Goal: Task Accomplishment & Management: Use online tool/utility

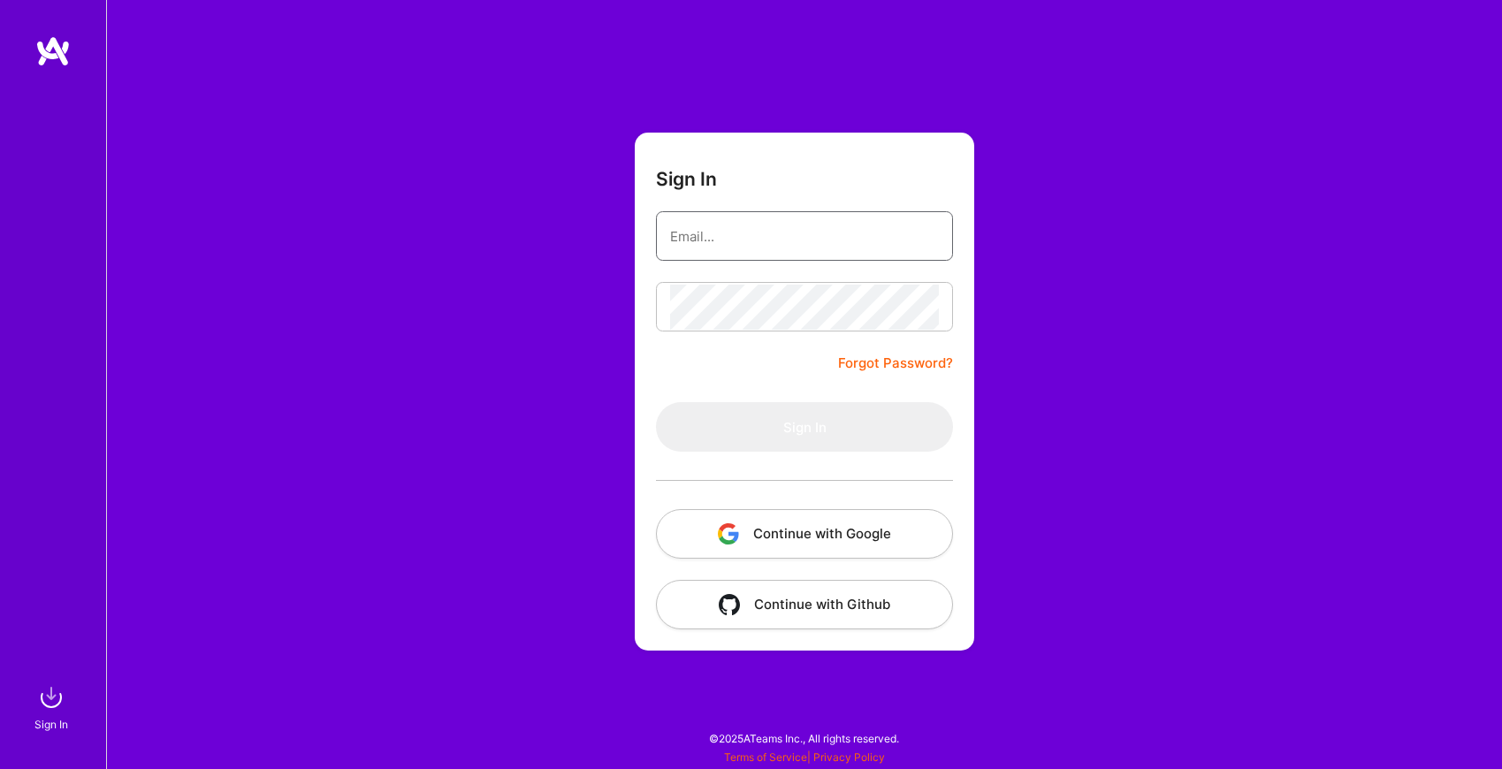
click at [877, 250] on input "email" at bounding box center [804, 236] width 269 height 45
type input "[EMAIL_ADDRESS][DOMAIN_NAME]"
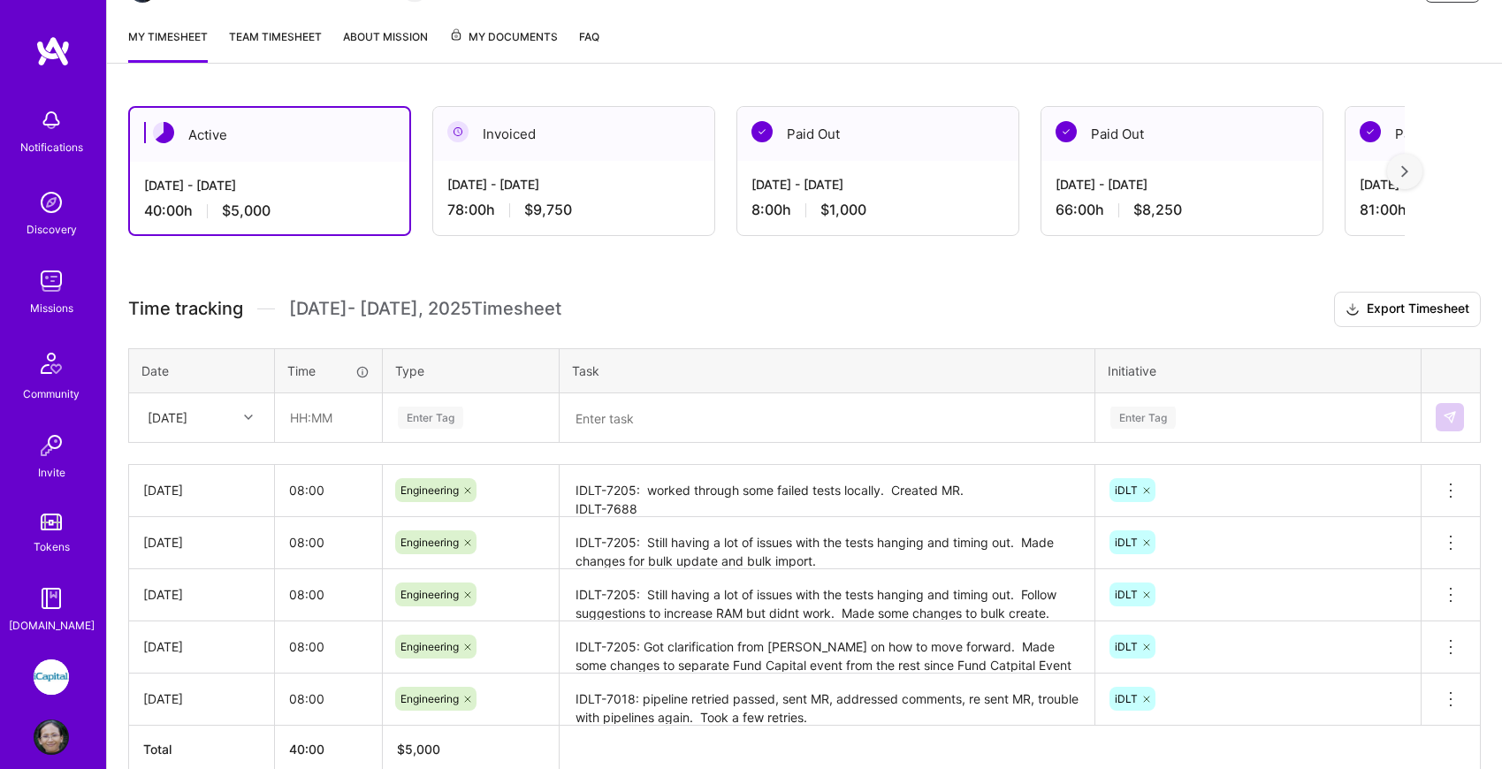
scroll to position [232, 0]
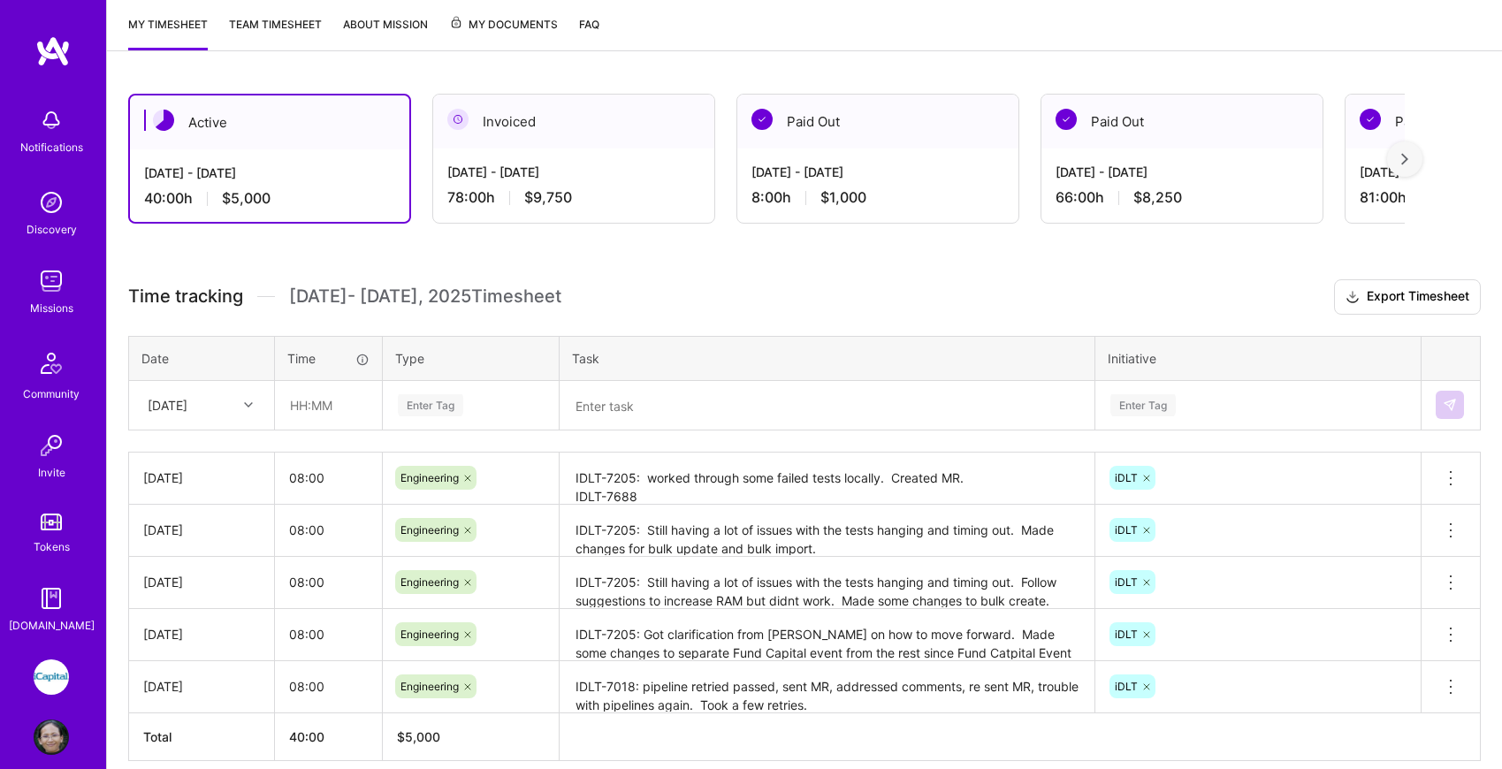
click at [247, 404] on icon at bounding box center [248, 405] width 9 height 9
click at [226, 486] on div "[DATE]" at bounding box center [201, 488] width 143 height 33
click at [310, 413] on input "text" at bounding box center [328, 405] width 105 height 47
click at [321, 408] on input "text" at bounding box center [328, 405] width 105 height 47
type input "08:00"
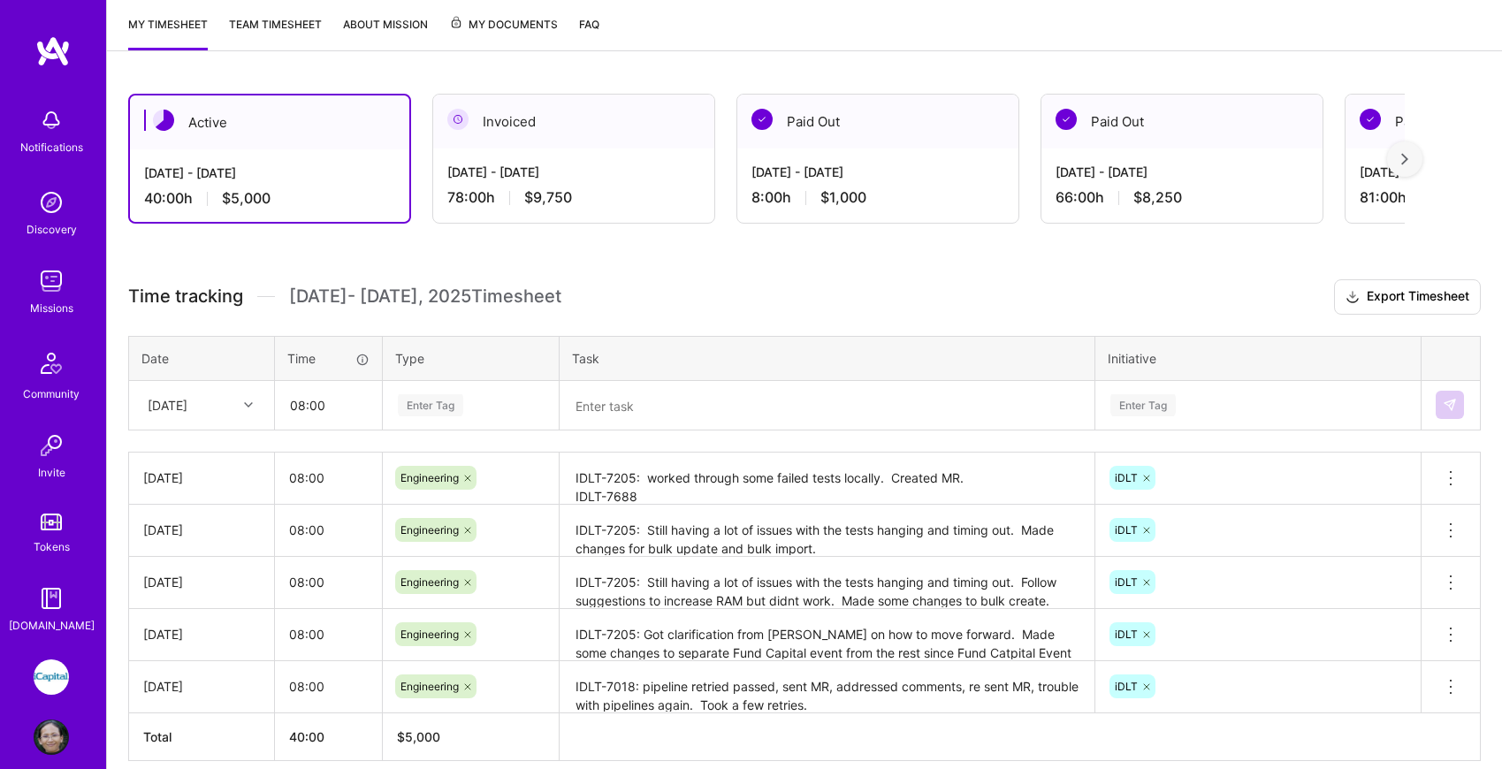
click at [616, 407] on textarea at bounding box center [826, 406] width 531 height 46
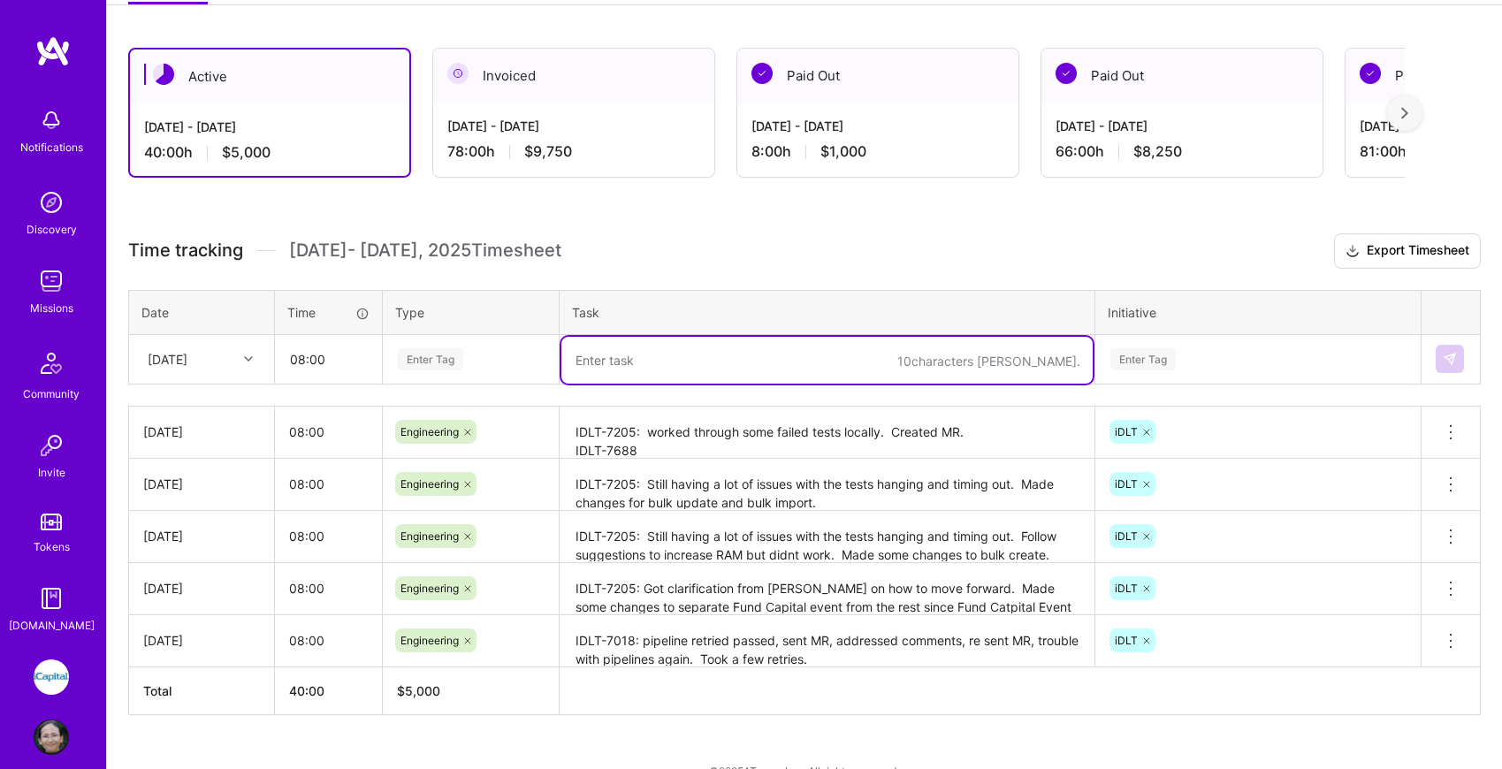
scroll to position [279, 0]
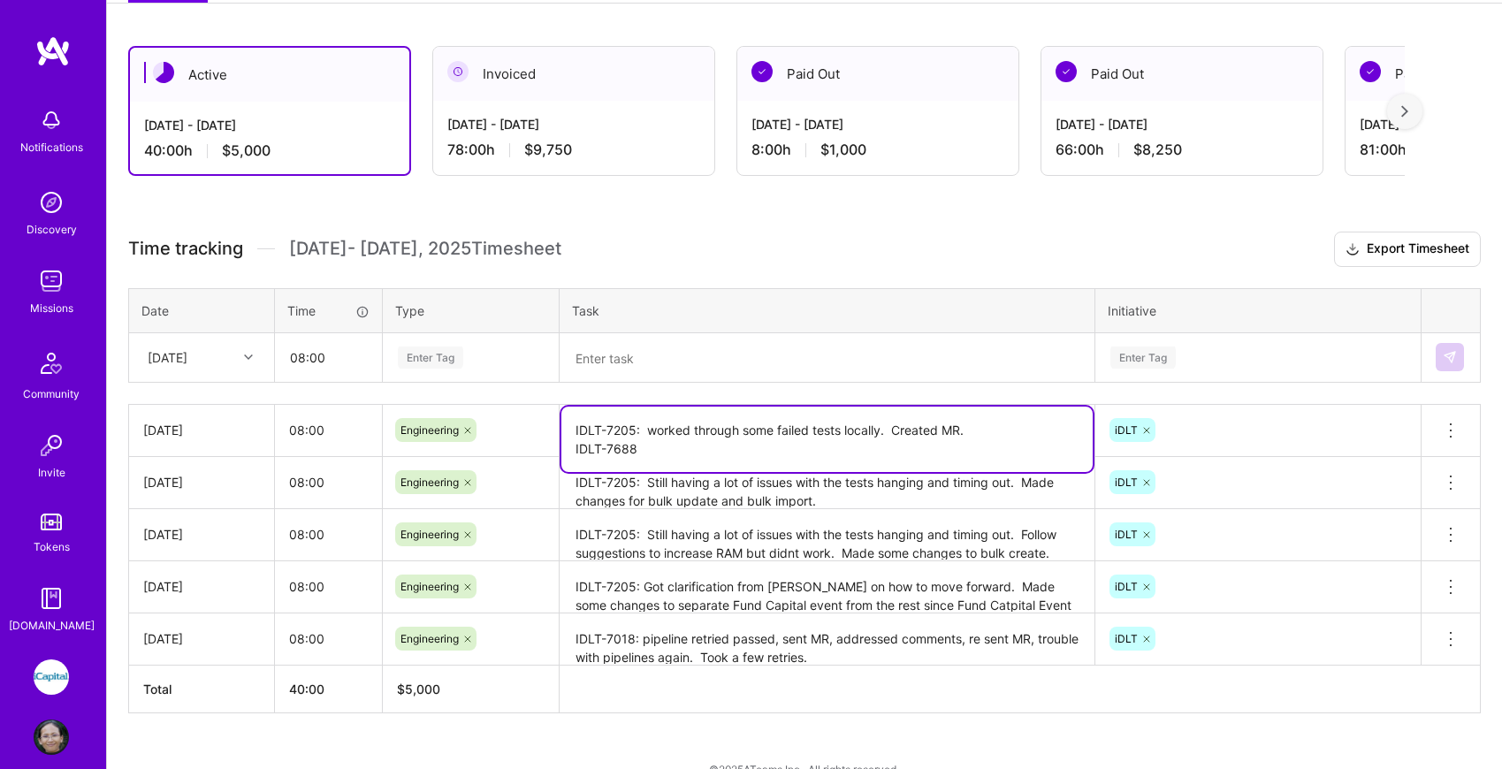
click at [660, 439] on textarea "IDLT-7205: worked through some failed tests locally. Created MR. IDLT-7688" at bounding box center [826, 439] width 531 height 65
type textarea "IDLT-7205: worked through some failed tests locally. Created MR. IDLT-7688: sta…"
click at [661, 349] on textarea at bounding box center [826, 358] width 531 height 47
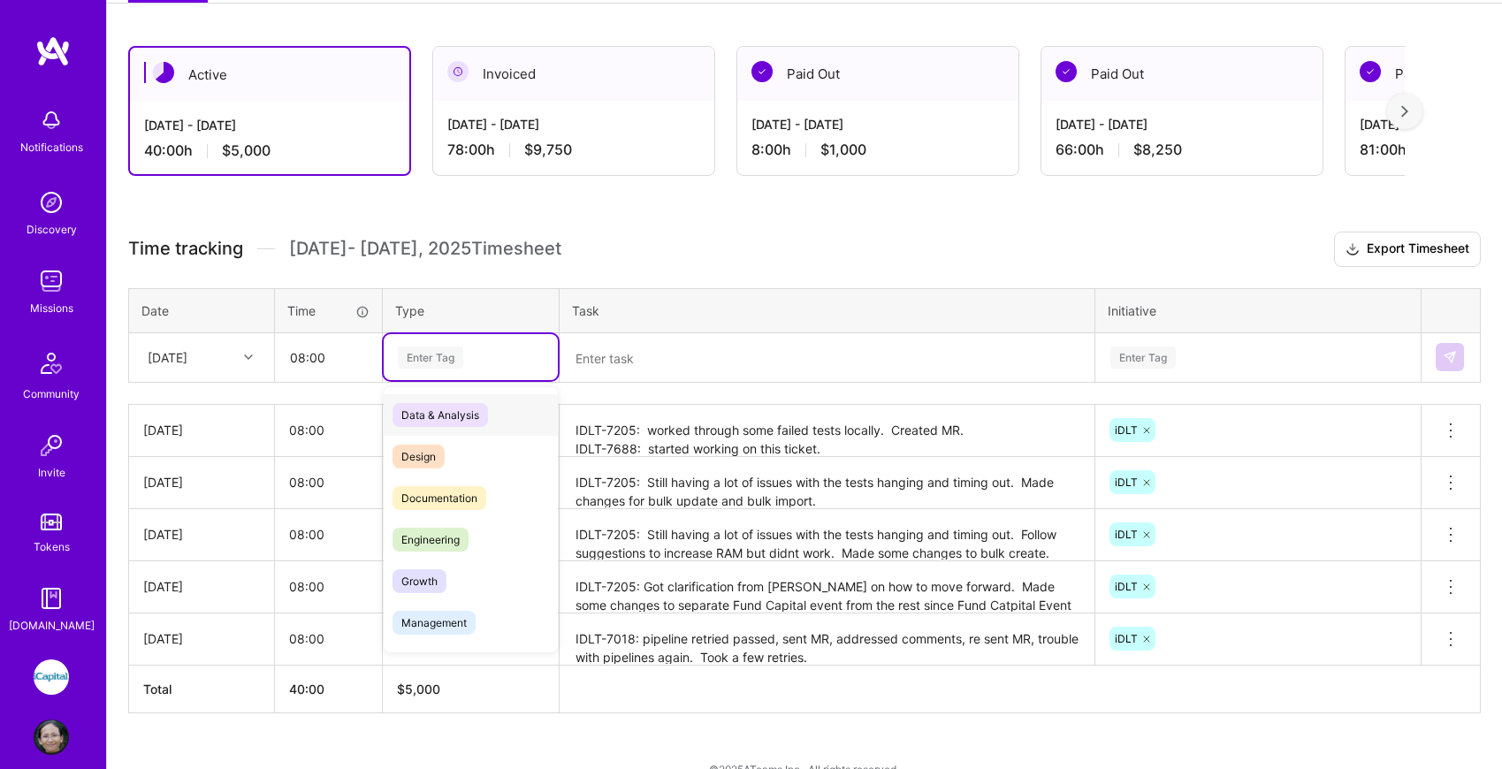
click at [479, 363] on div "Enter Tag" at bounding box center [470, 358] width 149 height 22
click at [471, 530] on div "Engineering" at bounding box center [471, 540] width 174 height 42
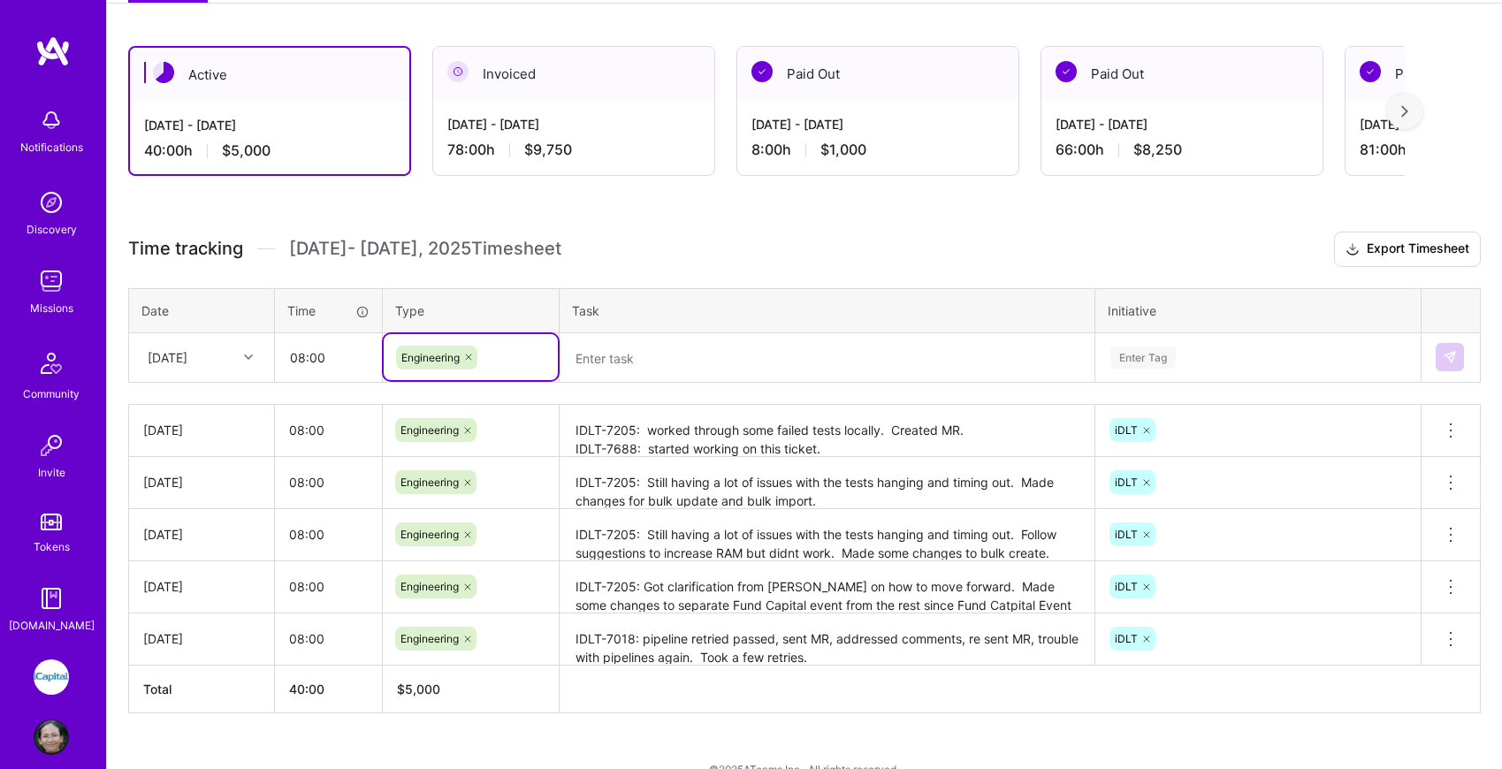
click at [651, 345] on textarea at bounding box center [826, 358] width 531 height 47
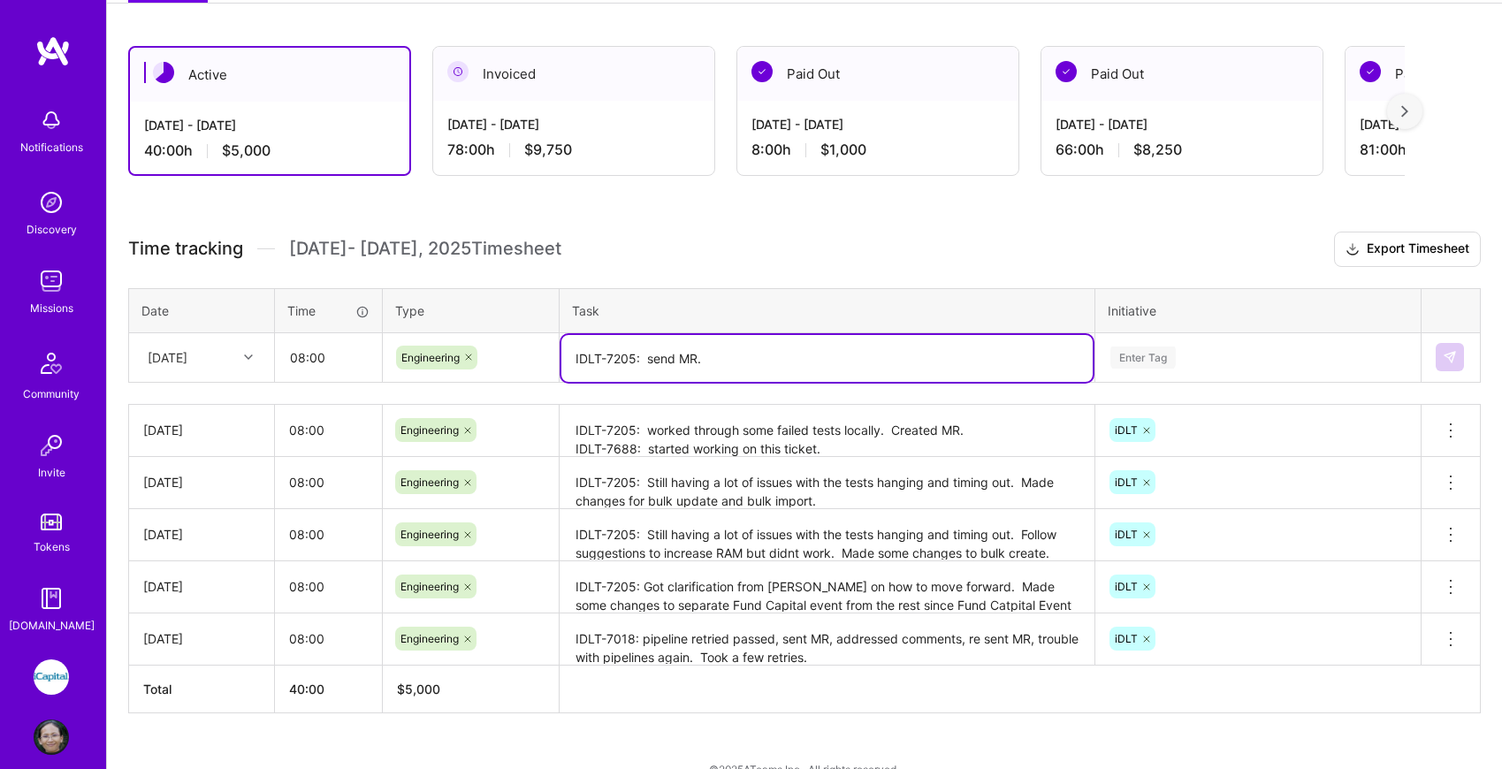
type textarea "IDLT-7205: send MR."
click at [735, 446] on textarea "IDLT-7205: worked through some failed tests locally. Created MR. IDLT-7688: sta…" at bounding box center [826, 432] width 531 height 50
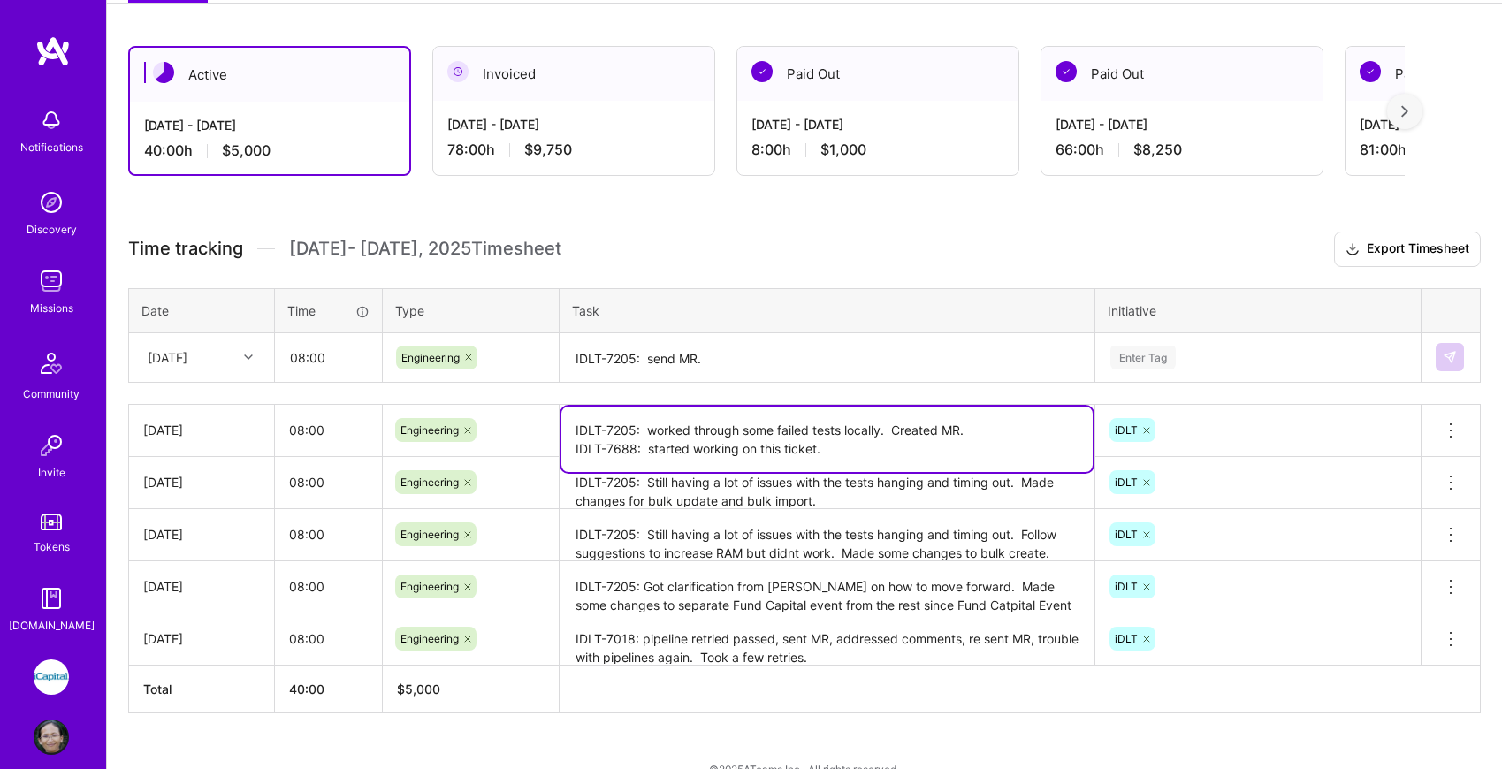
click at [735, 446] on textarea "IDLT-7205: worked through some failed tests locally. Created MR. IDLT-7688: sta…" at bounding box center [826, 439] width 531 height 65
click at [830, 454] on textarea "IDLT-7205: worked through some failed tests locally. Created MR. IDLT-7688: sta…" at bounding box center [826, 439] width 531 height 65
type textarea "IDLT-7205: worked through some failed tests locally. Created MR. IDLT-7688: sta…"
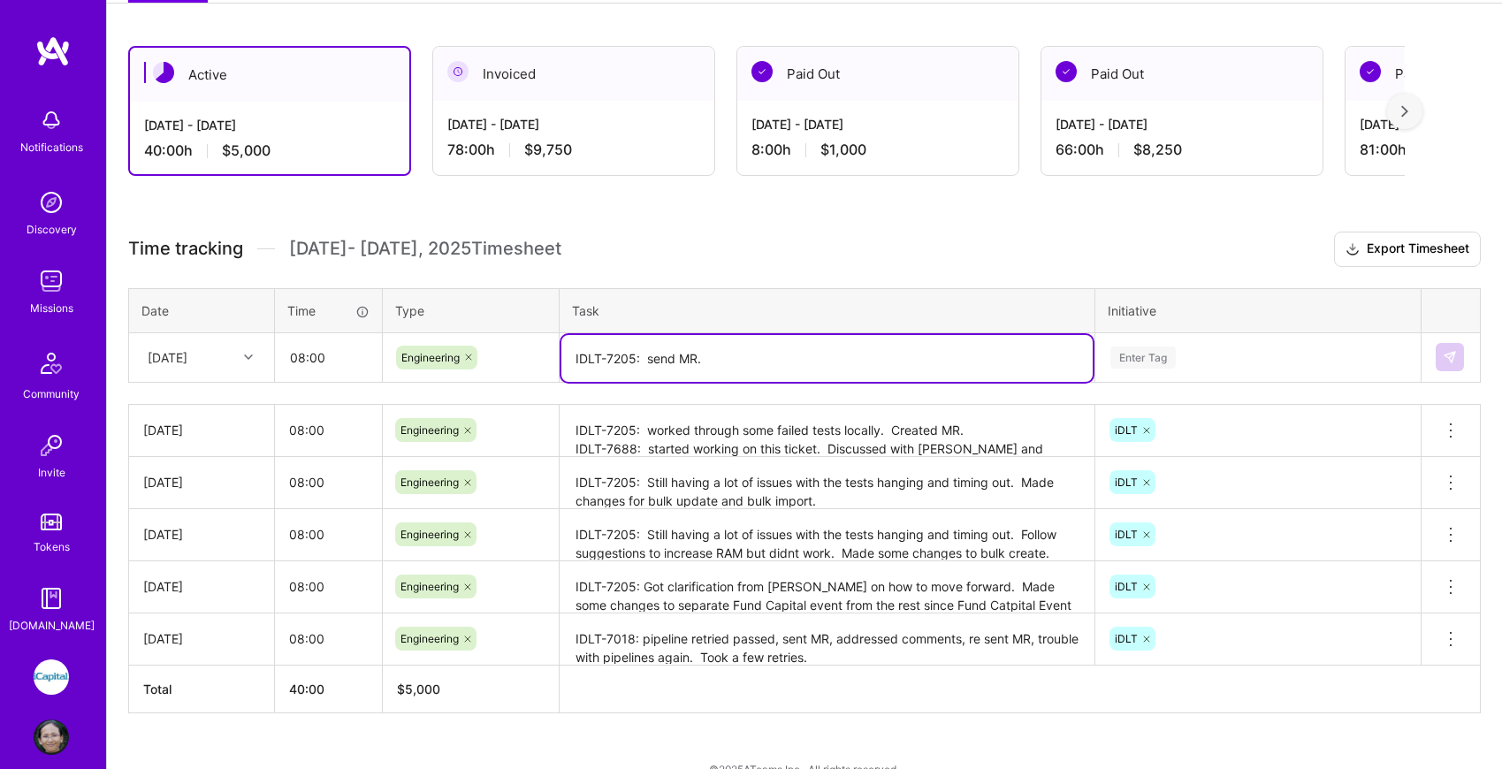
click at [762, 359] on textarea "IDLT-7205: send MR." at bounding box center [826, 358] width 531 height 47
click at [646, 362] on textarea "IDLT-7205: send MR." at bounding box center [826, 358] width 531 height 47
click at [878, 363] on textarea "IDLT-7205: Resolved pipelines failures. send MR." at bounding box center [826, 358] width 531 height 47
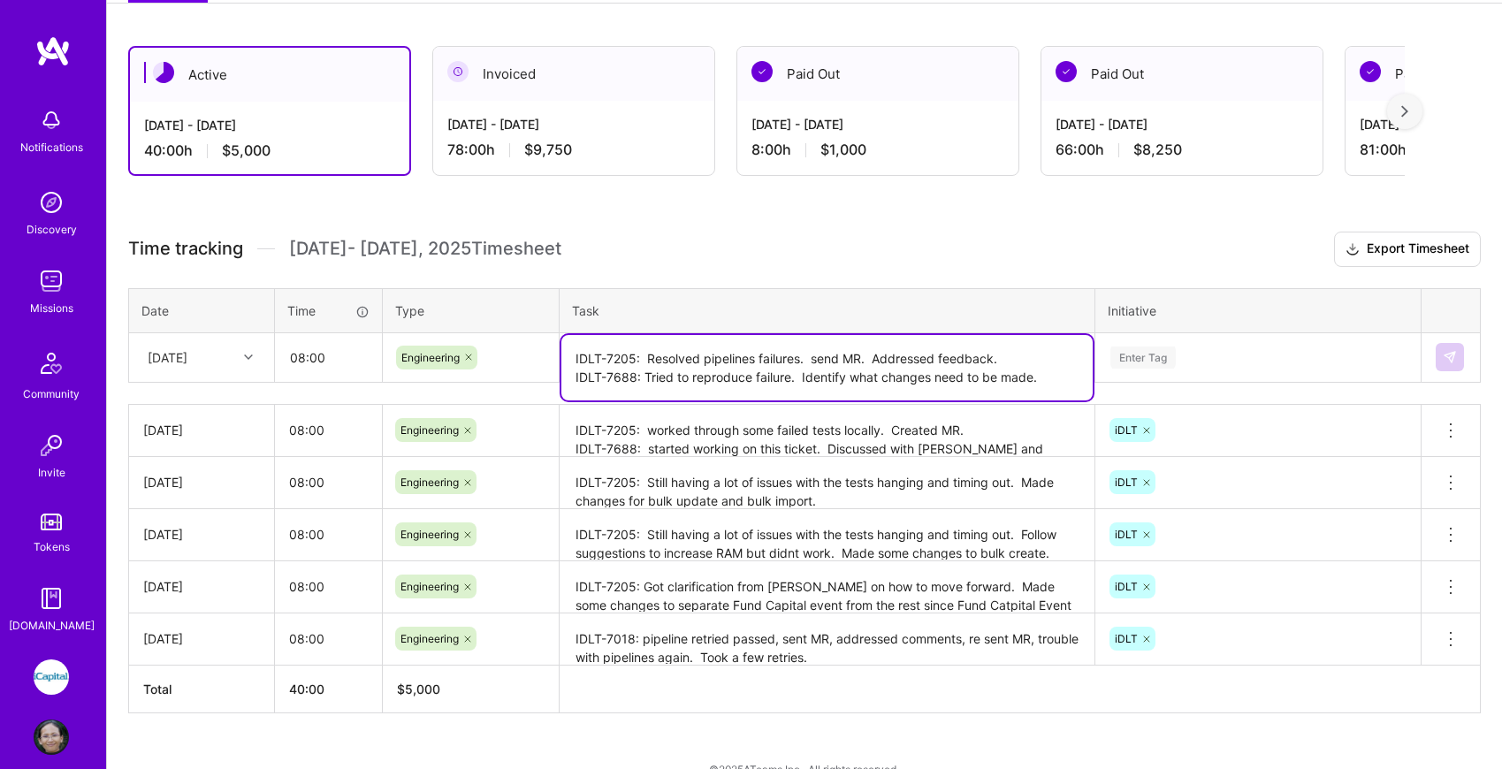
type textarea "IDLT-7205: Resolved pipelines failures. send MR. Addressed feedback. IDLT-7688:…"
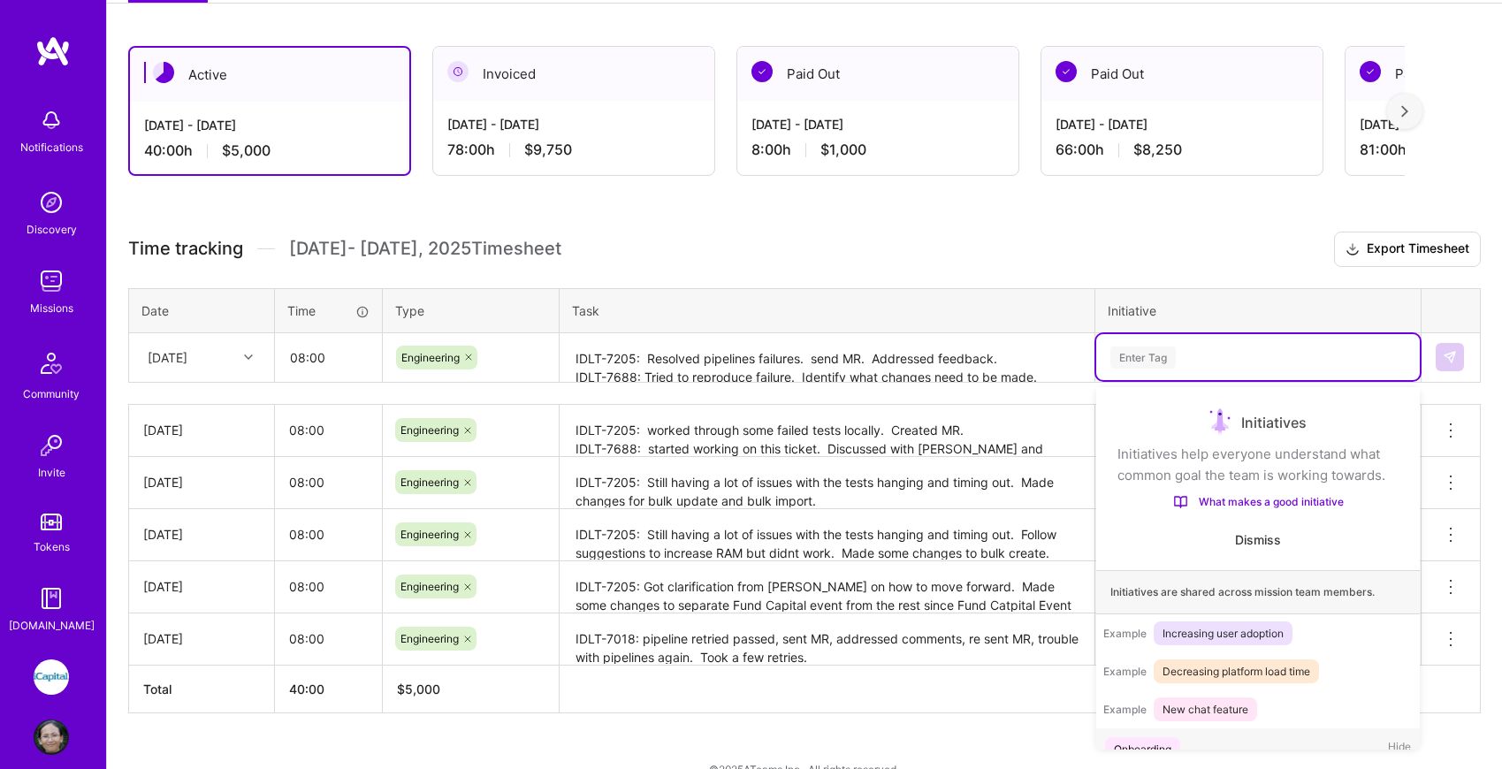
click at [1341, 368] on div "Enter Tag" at bounding box center [1258, 358] width 299 height 22
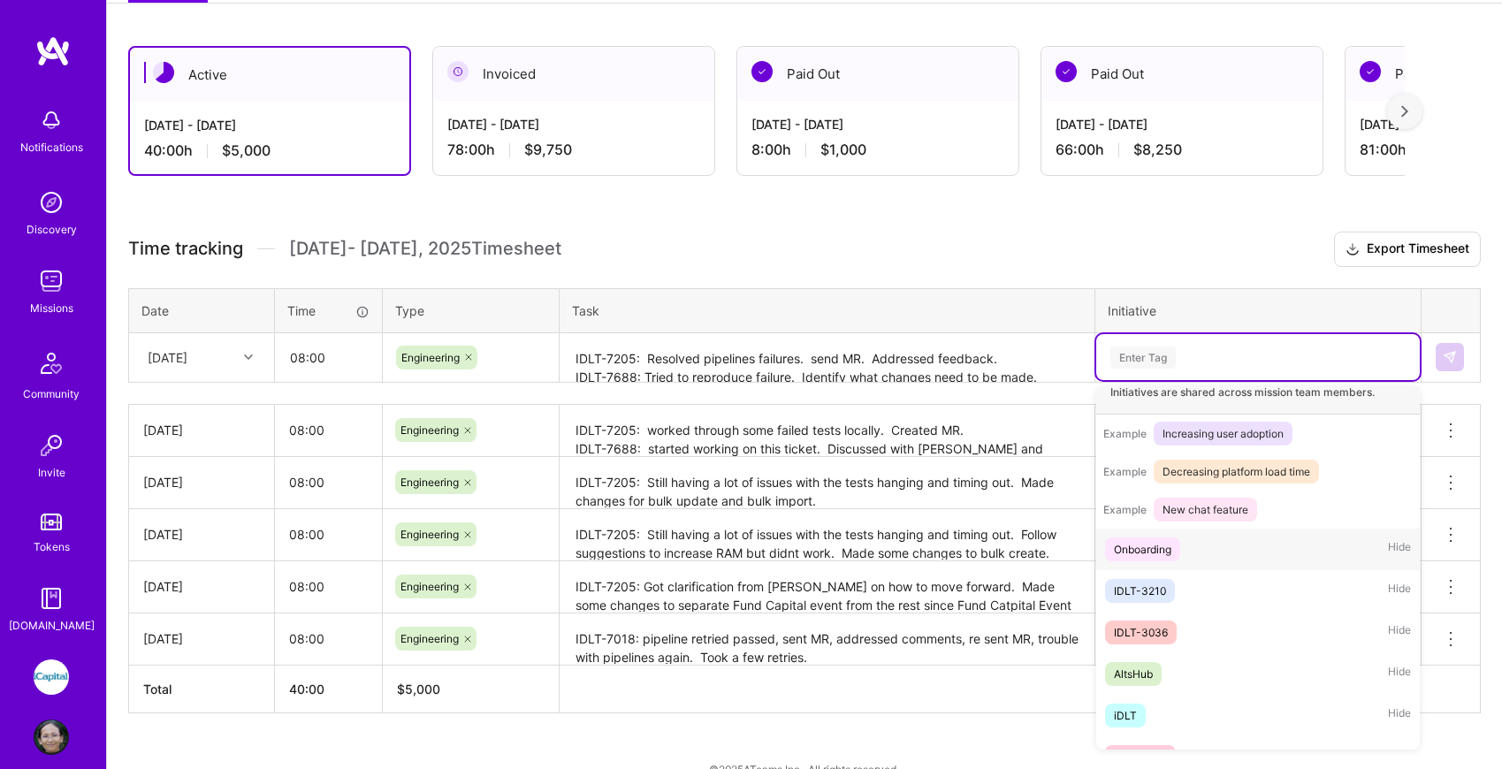
scroll to position [228, 0]
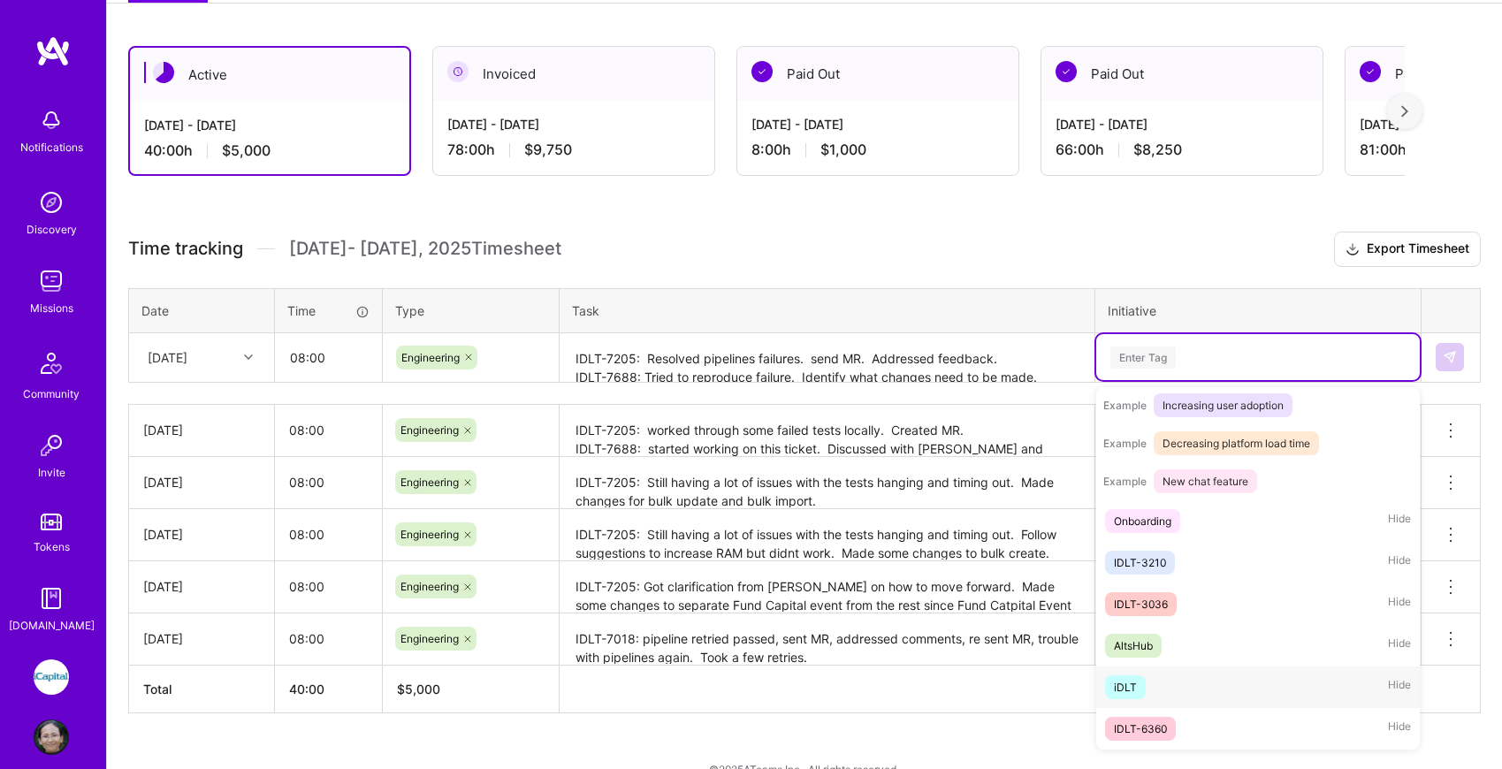
click at [1185, 689] on div "iDLT Hide" at bounding box center [1258, 688] width 324 height 42
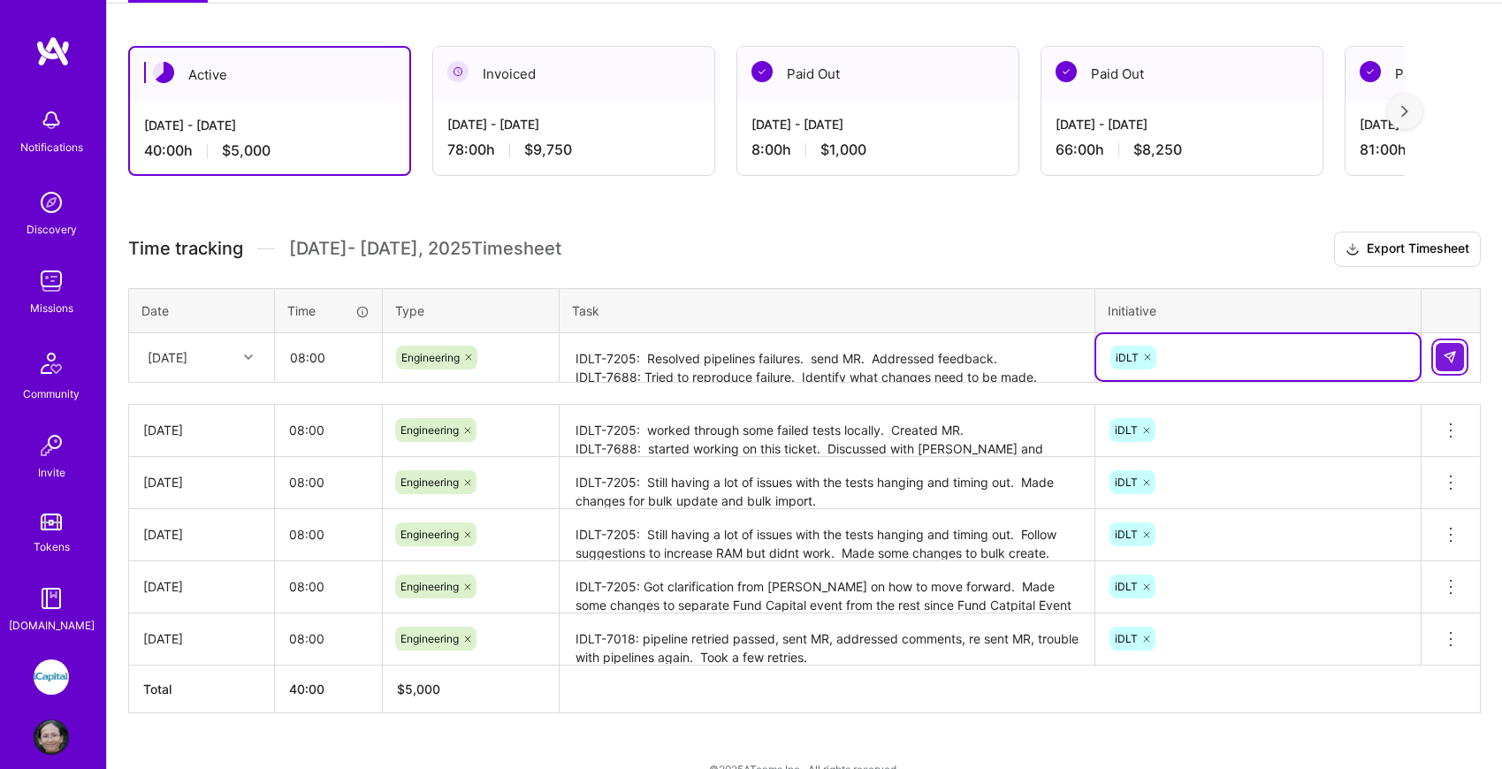
click at [1454, 358] on img at bounding box center [1450, 357] width 14 height 14
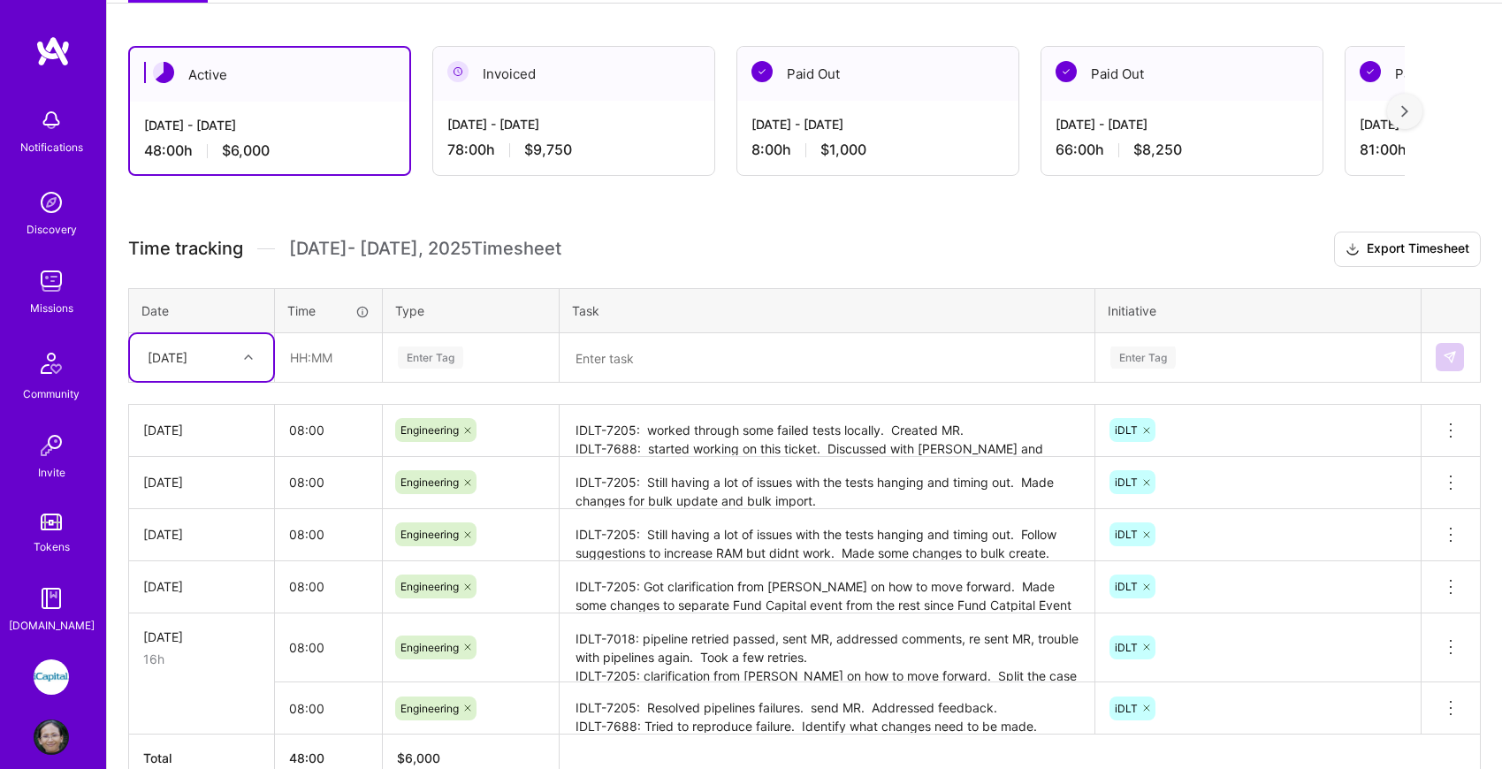
click at [250, 356] on icon at bounding box center [248, 357] width 9 height 9
click at [232, 440] on div "[DATE]" at bounding box center [201, 440] width 143 height 33
click at [318, 353] on input "text" at bounding box center [328, 357] width 105 height 47
type input "08:00"
click at [420, 363] on div "Enter Tag" at bounding box center [430, 357] width 65 height 27
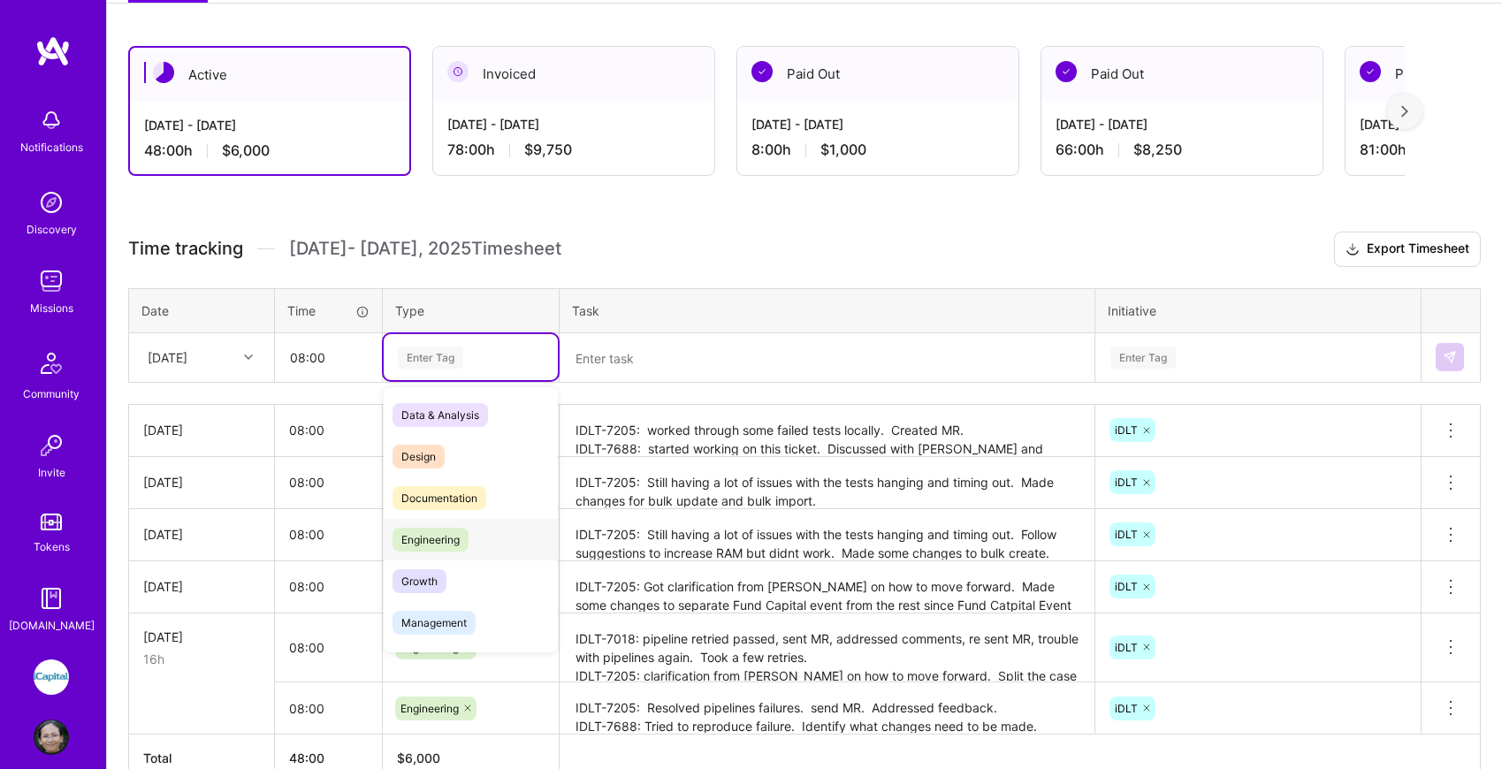
click at [451, 534] on span "Engineering" at bounding box center [431, 540] width 76 height 24
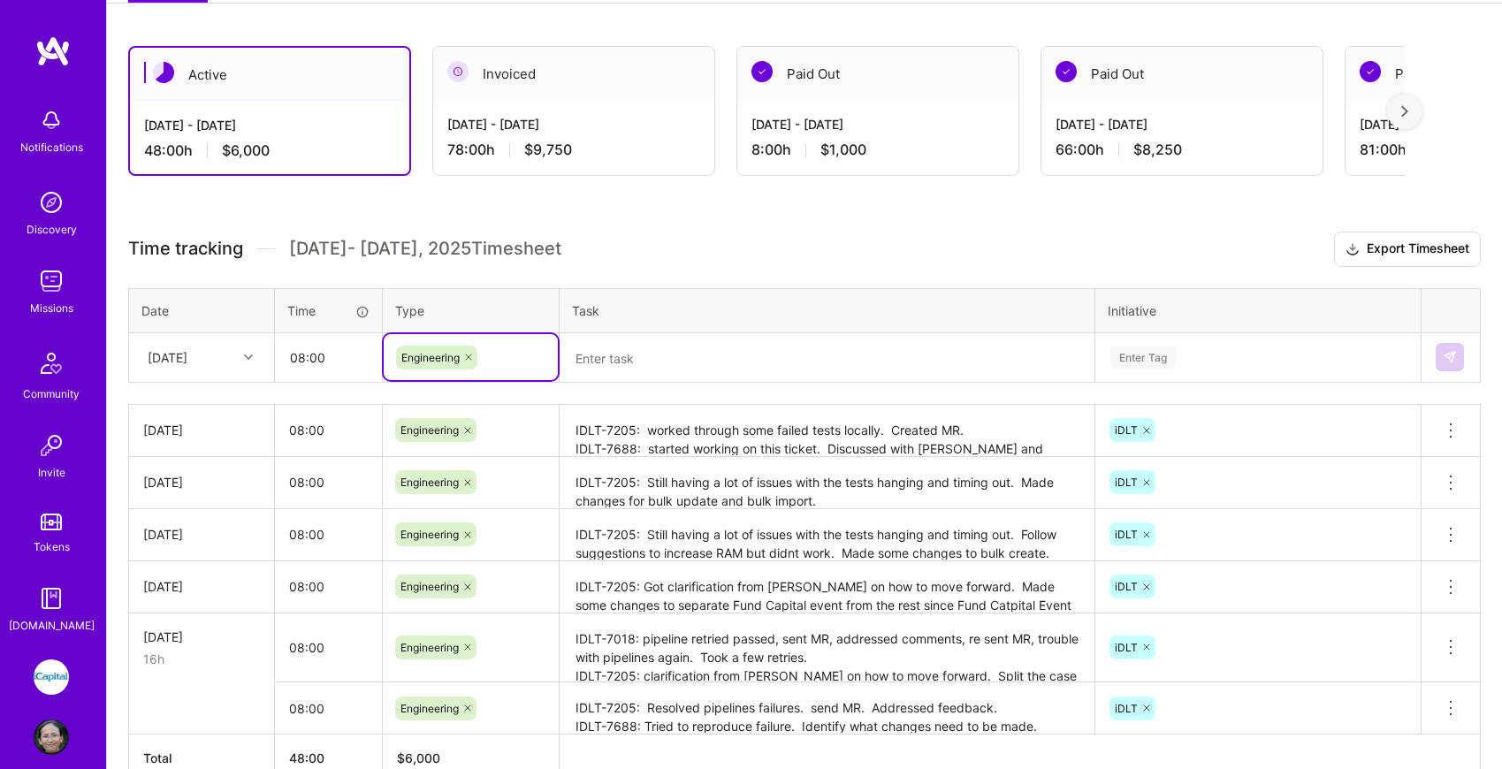
click at [634, 360] on textarea at bounding box center [826, 358] width 531 height 47
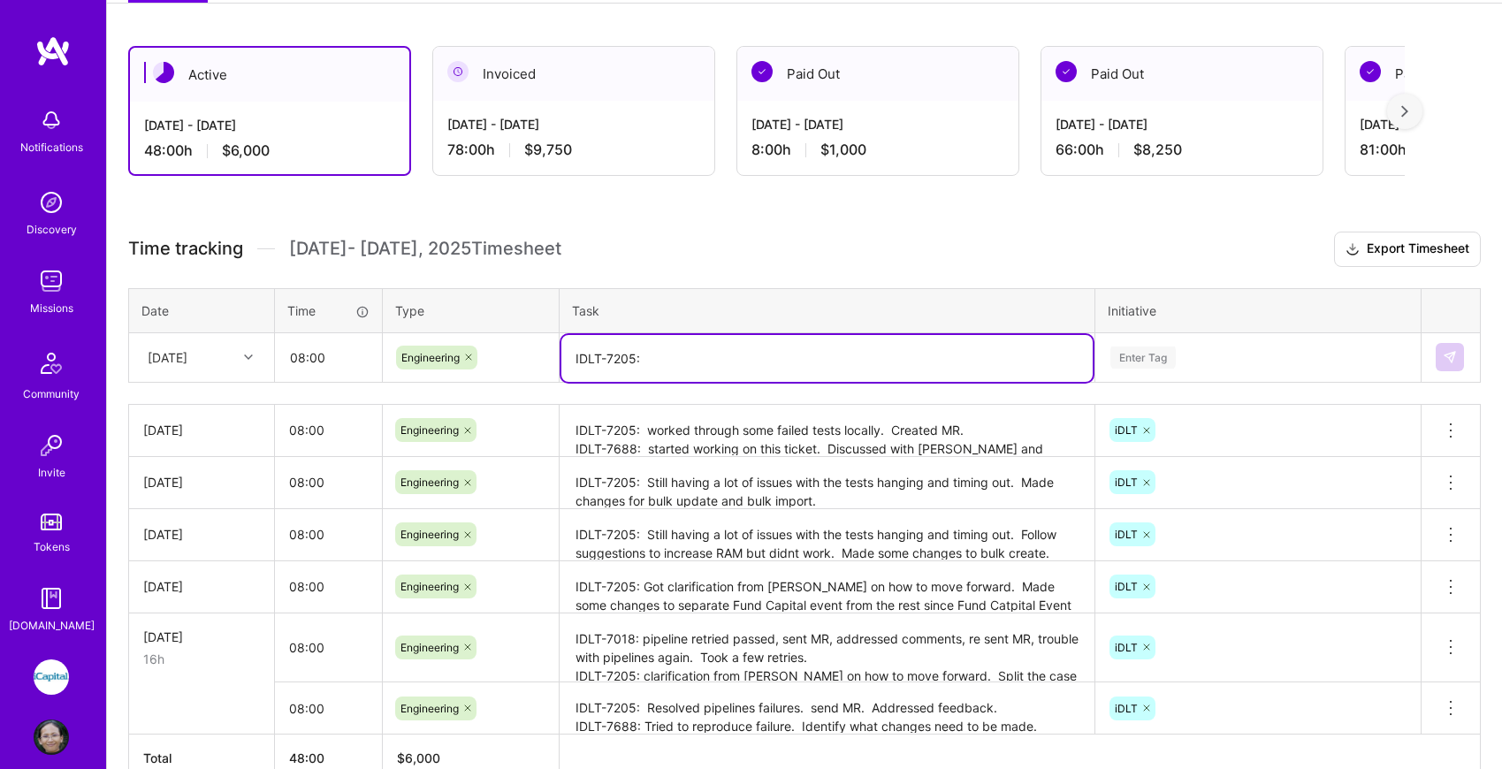
type textarea "IDLT-7205:"
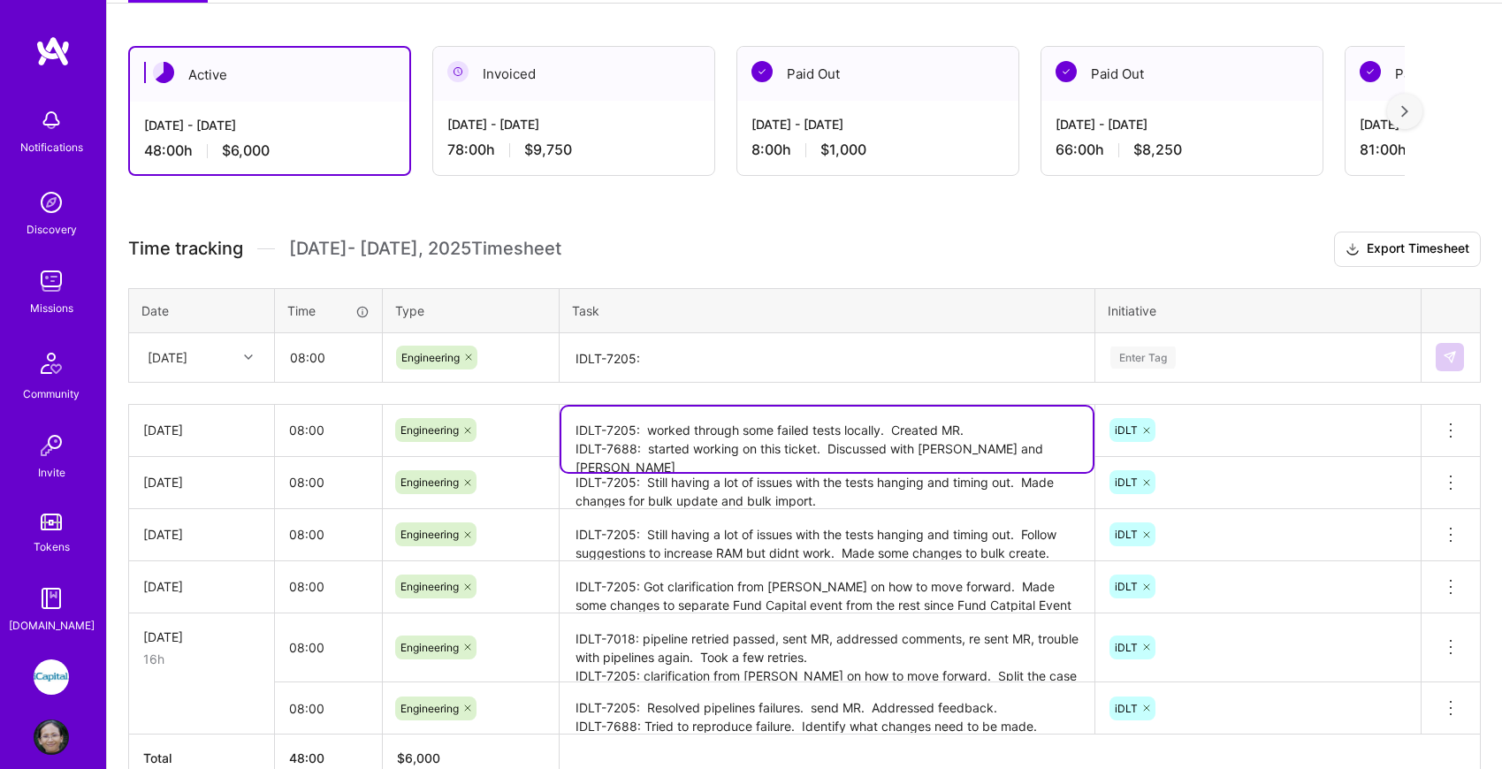
click at [731, 423] on textarea "IDLT-7205: worked through some failed tests locally. Created MR. IDLT-7688: sta…" at bounding box center [826, 439] width 531 height 65
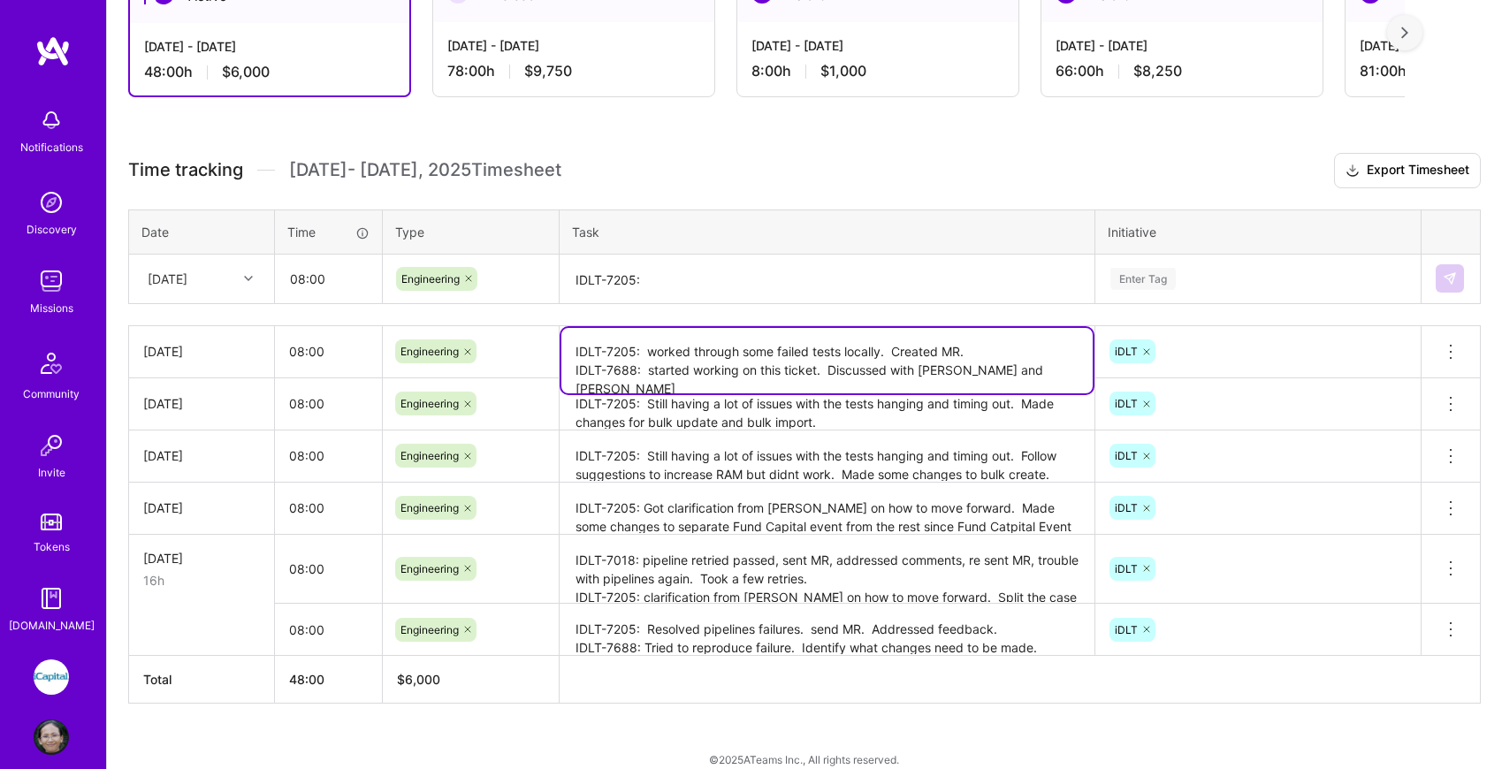
scroll to position [378, 0]
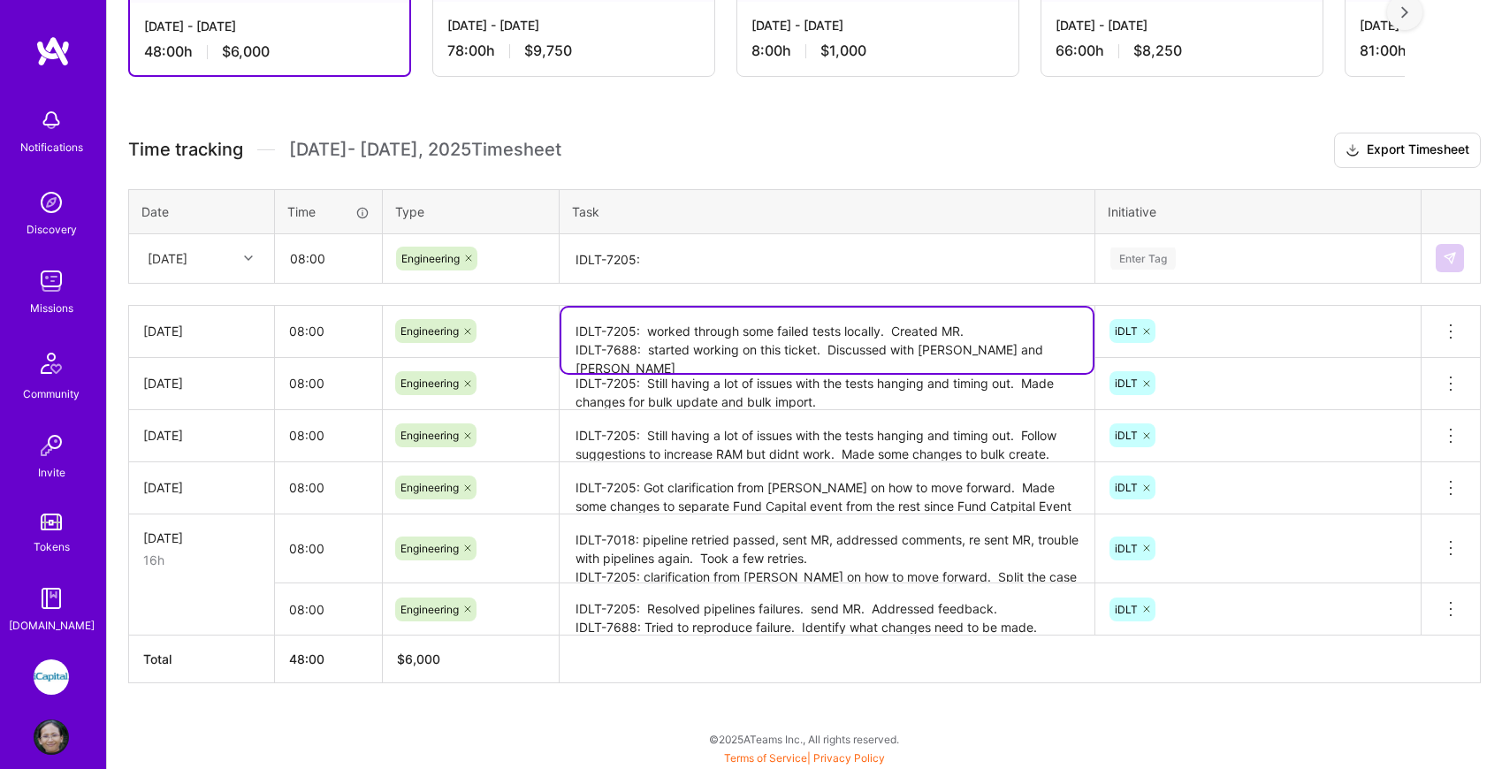
click at [235, 530] on div "[DATE]" at bounding box center [201, 538] width 117 height 19
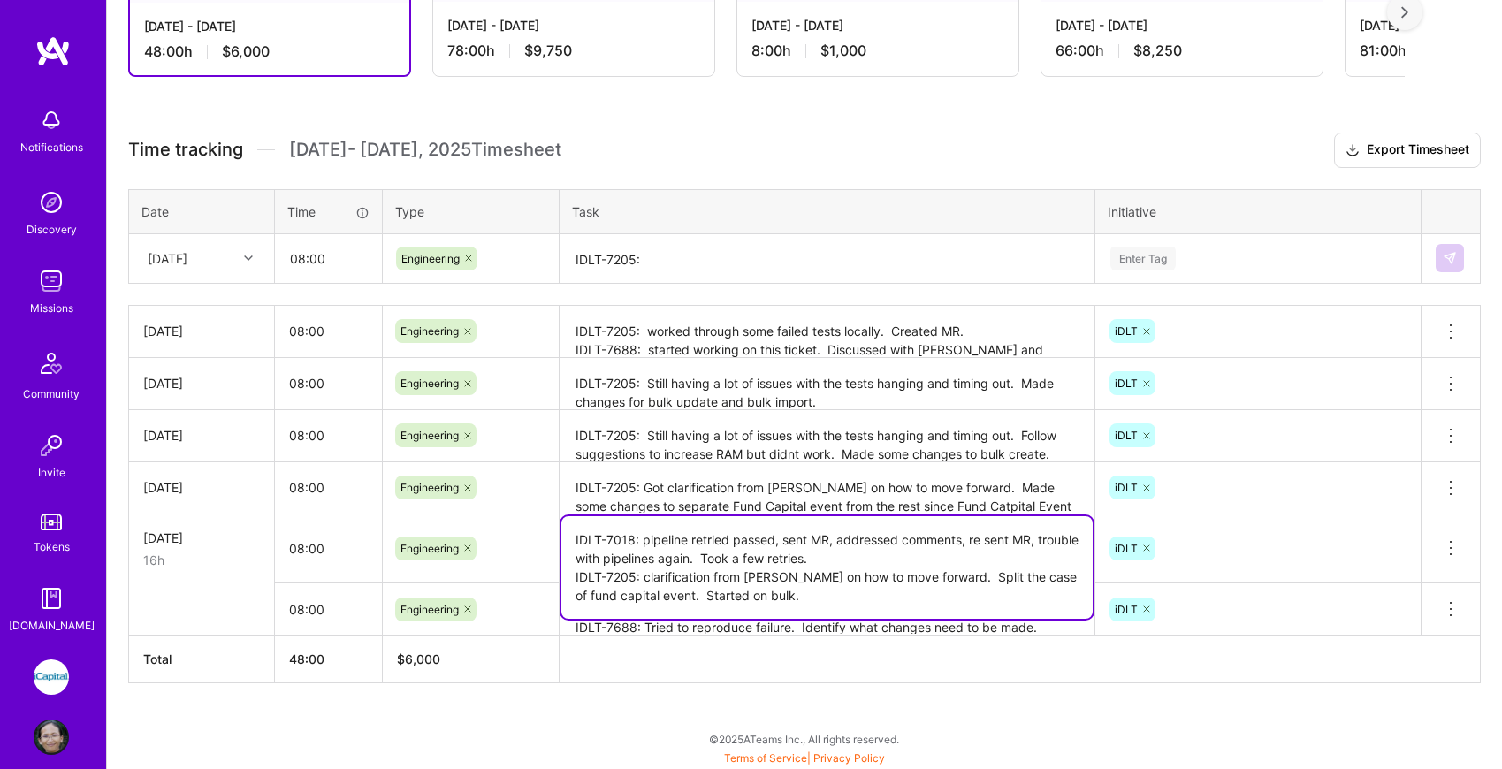
drag, startPoint x: 1070, startPoint y: 571, endPoint x: 826, endPoint y: 554, distance: 244.6
click at [826, 554] on textarea "IDLT-7018: pipeline retried passed, sent MR, addressed comments, re sent MR, tr…" at bounding box center [826, 567] width 531 height 103
click at [796, 596] on textarea "IDLT-7018: pipeline retried passed, sent MR, addressed comments, re sent MR, tr…" at bounding box center [826, 567] width 531 height 103
click at [918, 636] on th at bounding box center [1020, 660] width 921 height 48
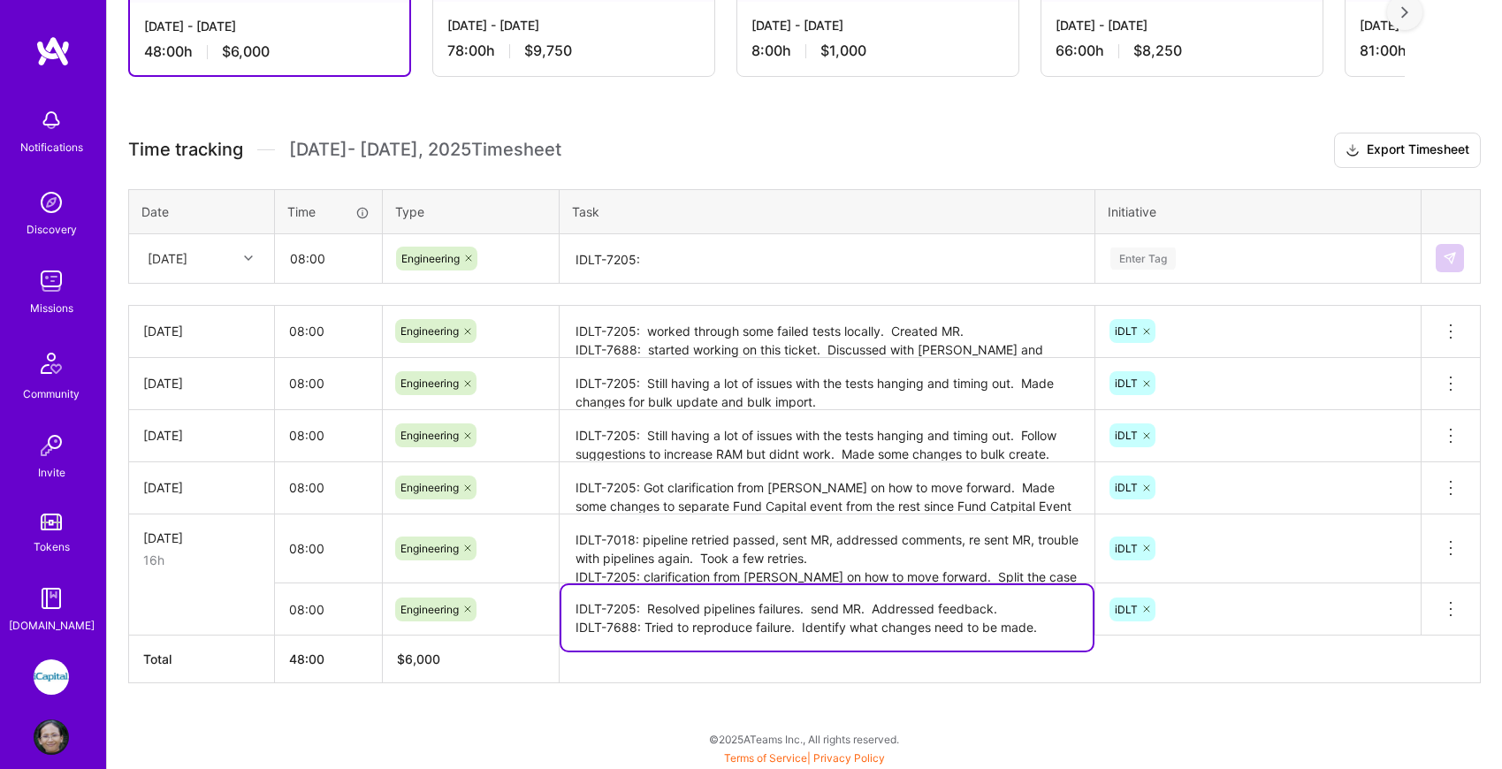
click at [967, 608] on textarea "IDLT-7205: Resolved pipelines failures. send MR. Addressed feedback. IDLT-7688:…" at bounding box center [826, 617] width 531 height 65
drag, startPoint x: 1041, startPoint y: 630, endPoint x: 561, endPoint y: 608, distance: 479.8
click at [561, 608] on textarea "IDLT-7205: Resolved pipelines failures. send MR. Addressed feedback. IDLT-7688:…" at bounding box center [826, 617] width 531 height 65
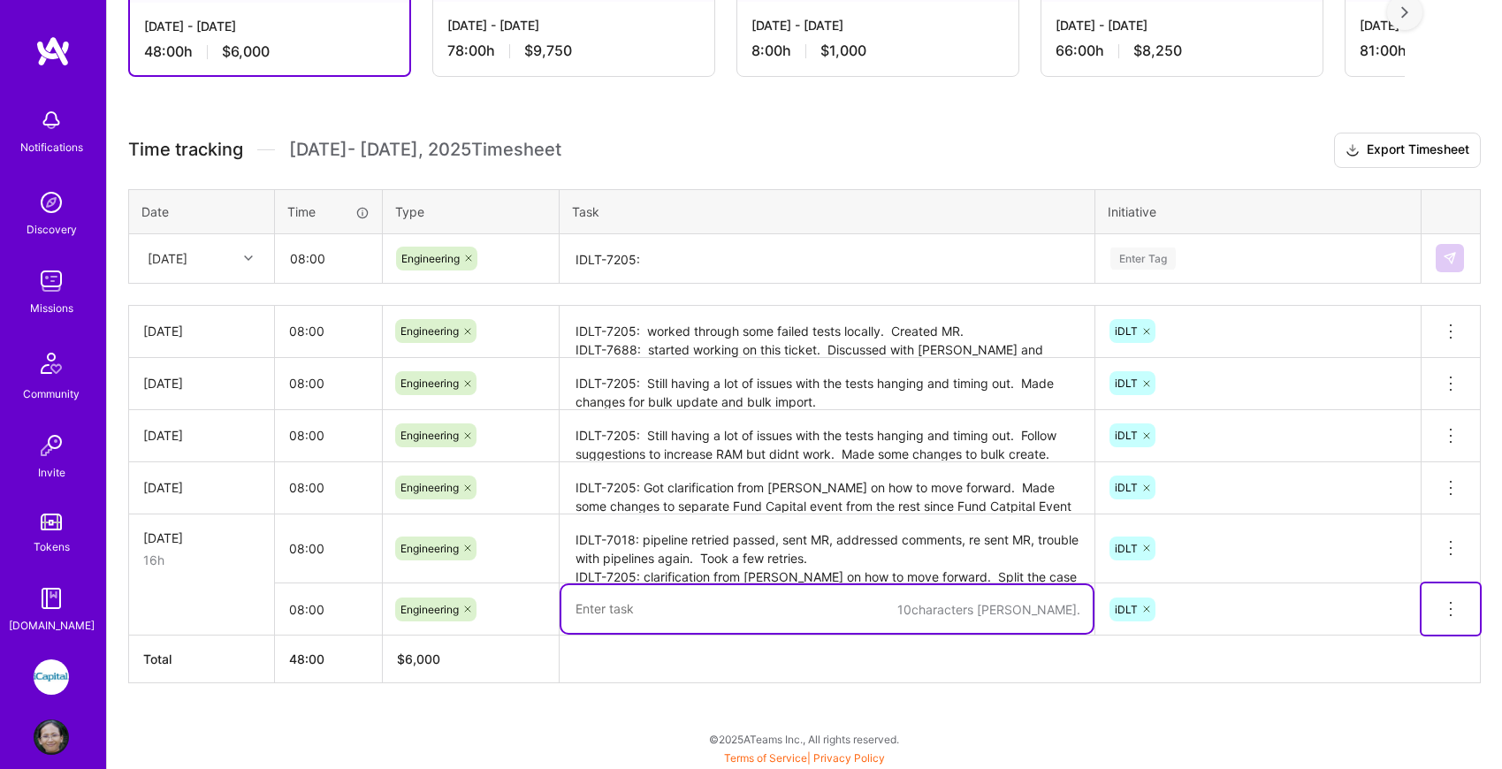
click at [1451, 609] on icon at bounding box center [1450, 609] width 21 height 21
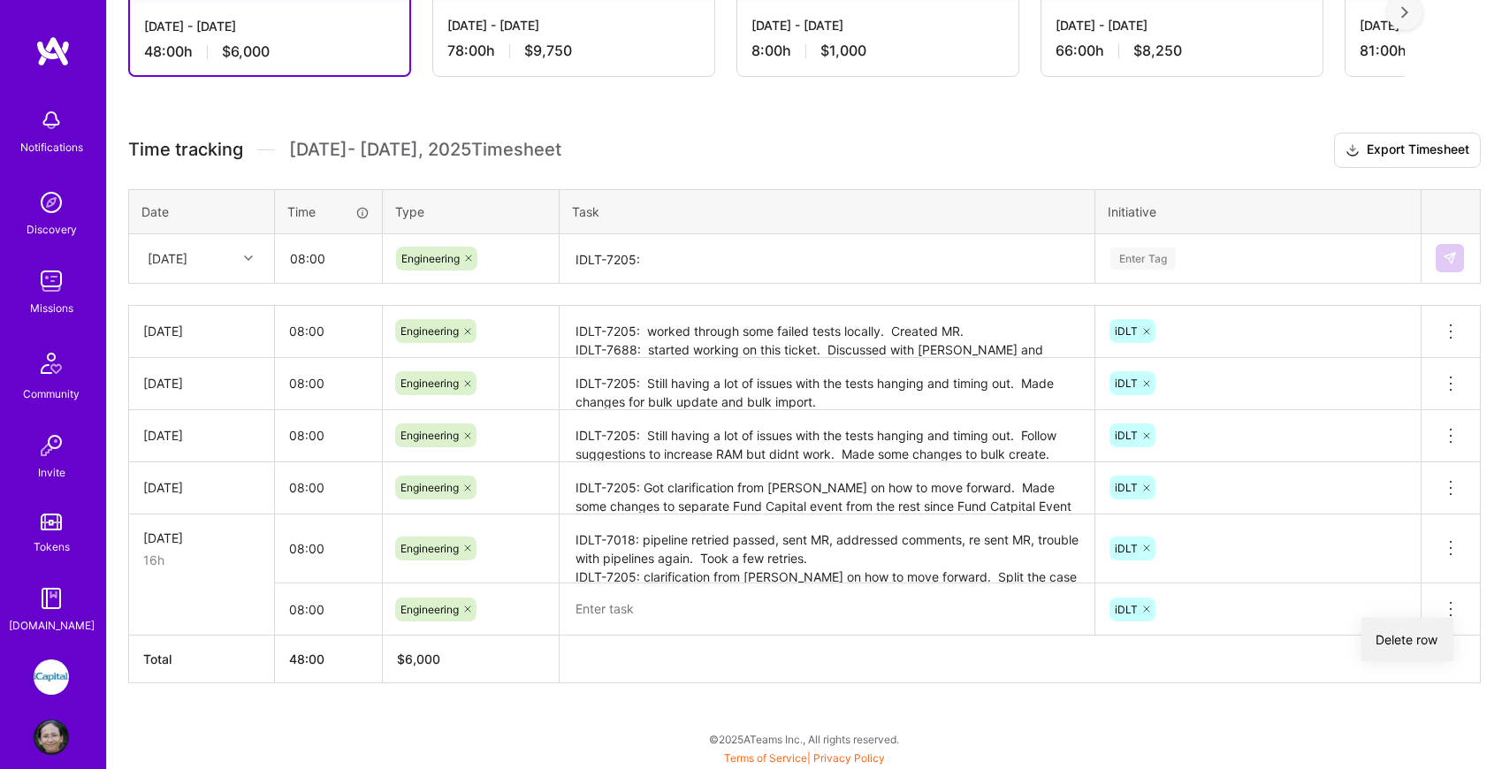
click at [1428, 635] on button "Delete row" at bounding box center [1408, 639] width 92 height 43
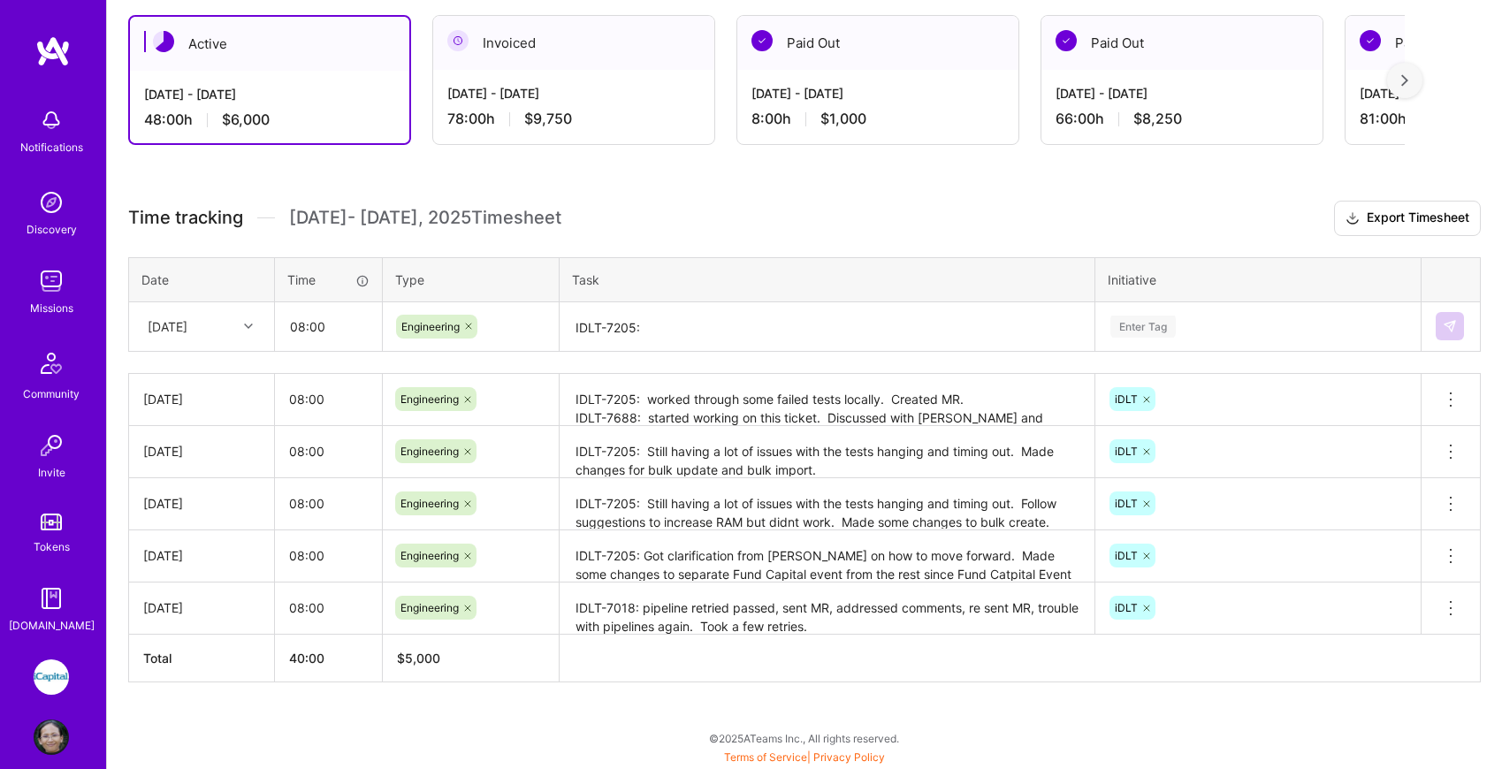
scroll to position [309, 0]
click at [245, 325] on icon at bounding box center [248, 327] width 9 height 9
click at [215, 536] on div "[DATE]" at bounding box center [201, 538] width 143 height 33
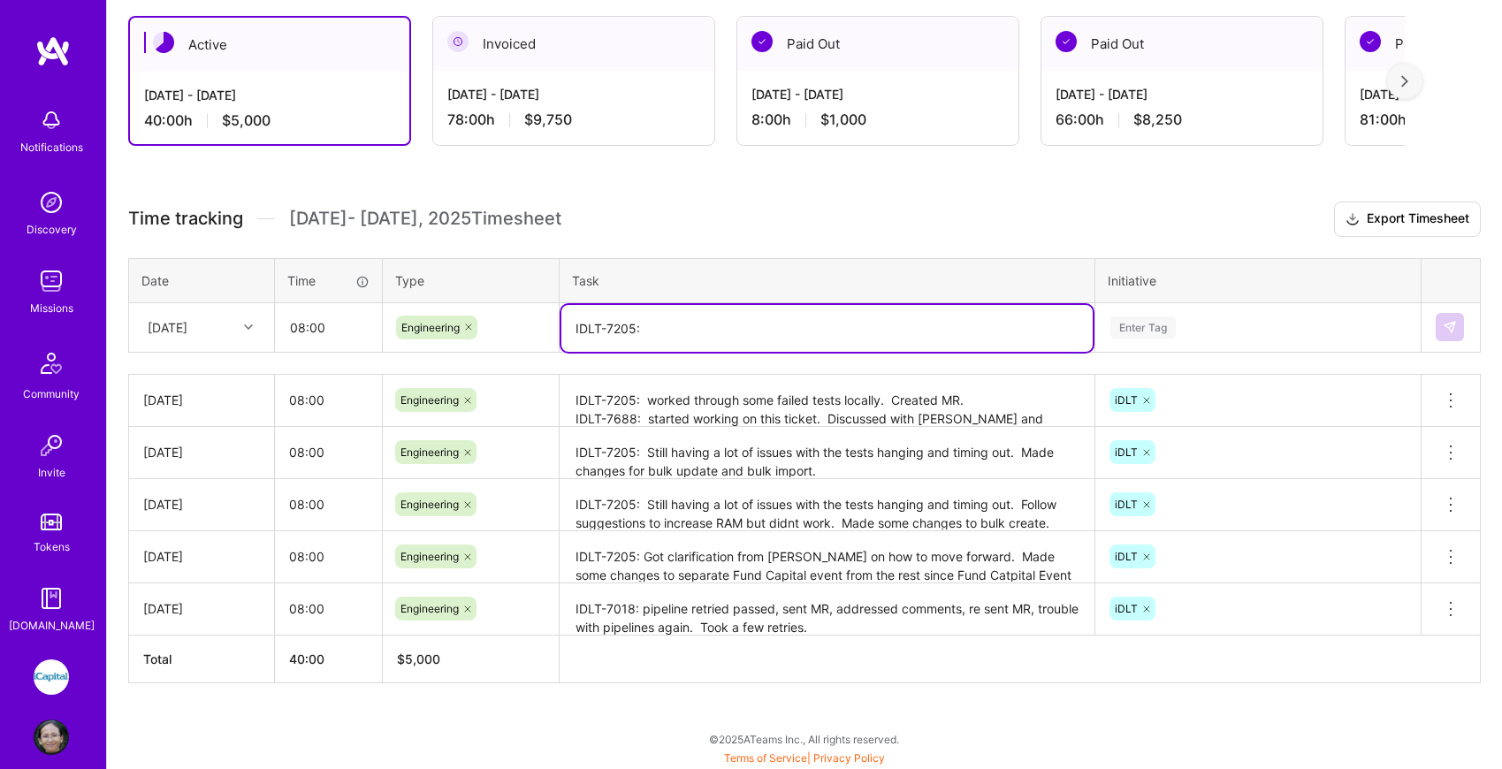
click at [656, 326] on textarea "IDLT-7205:" at bounding box center [826, 328] width 531 height 47
paste textarea "Resolved pipelines failures. send MR. Addressed feedback. IDLT-7688: Tried to r…"
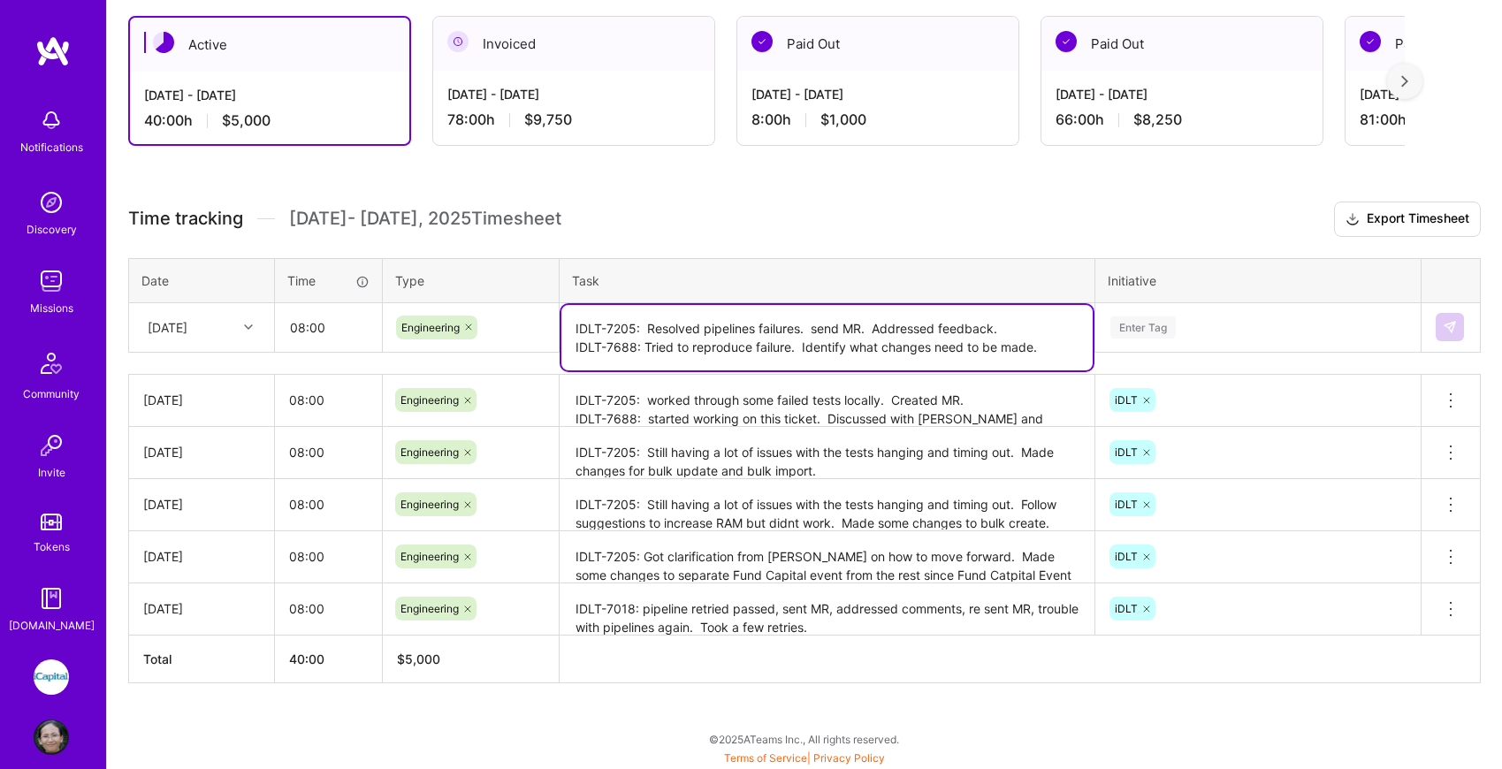
type textarea "IDLT-7205: Resolved pipelines failures. send MR. Addressed feedback. IDLT-7688:…"
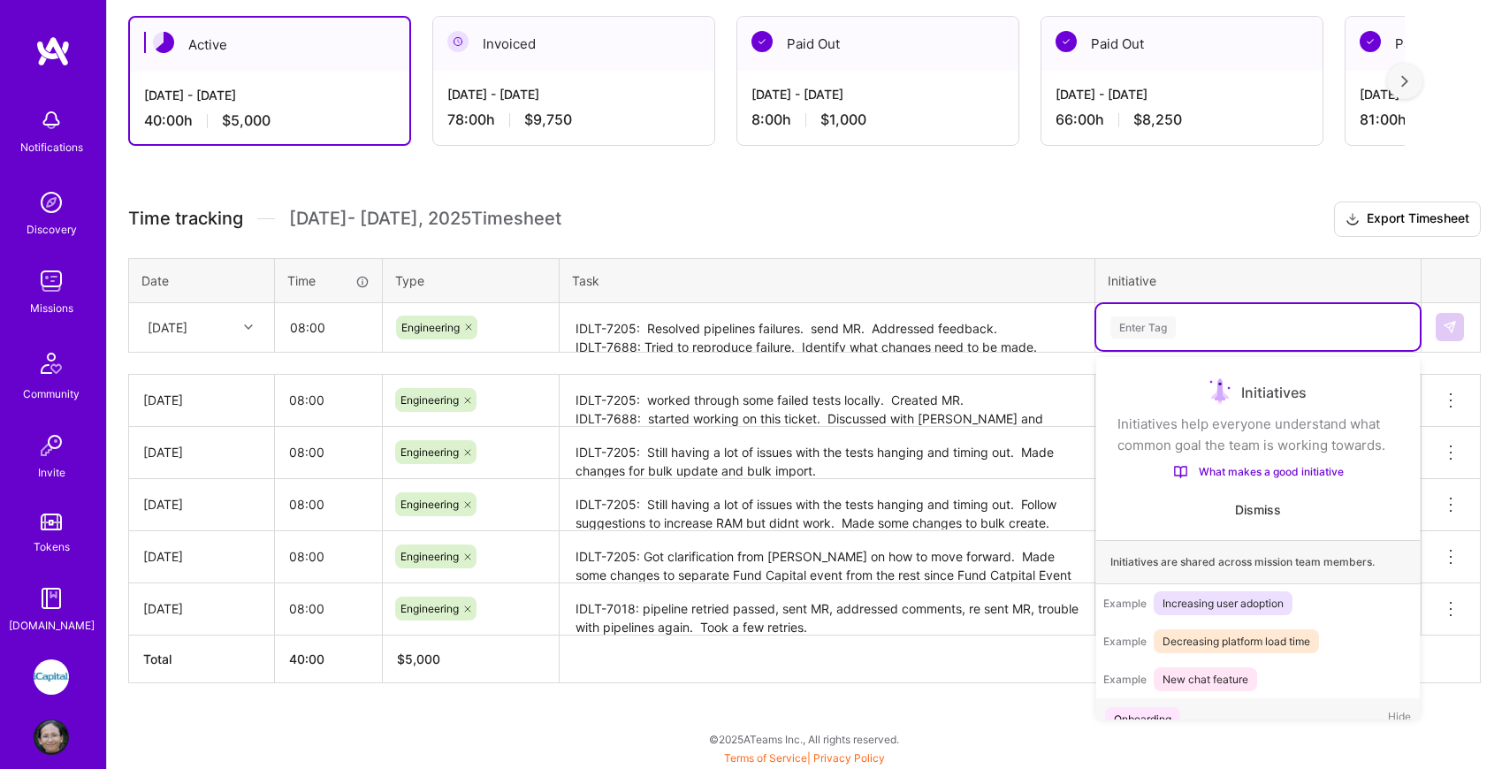
click at [1149, 327] on div "Enter Tag" at bounding box center [1143, 327] width 65 height 27
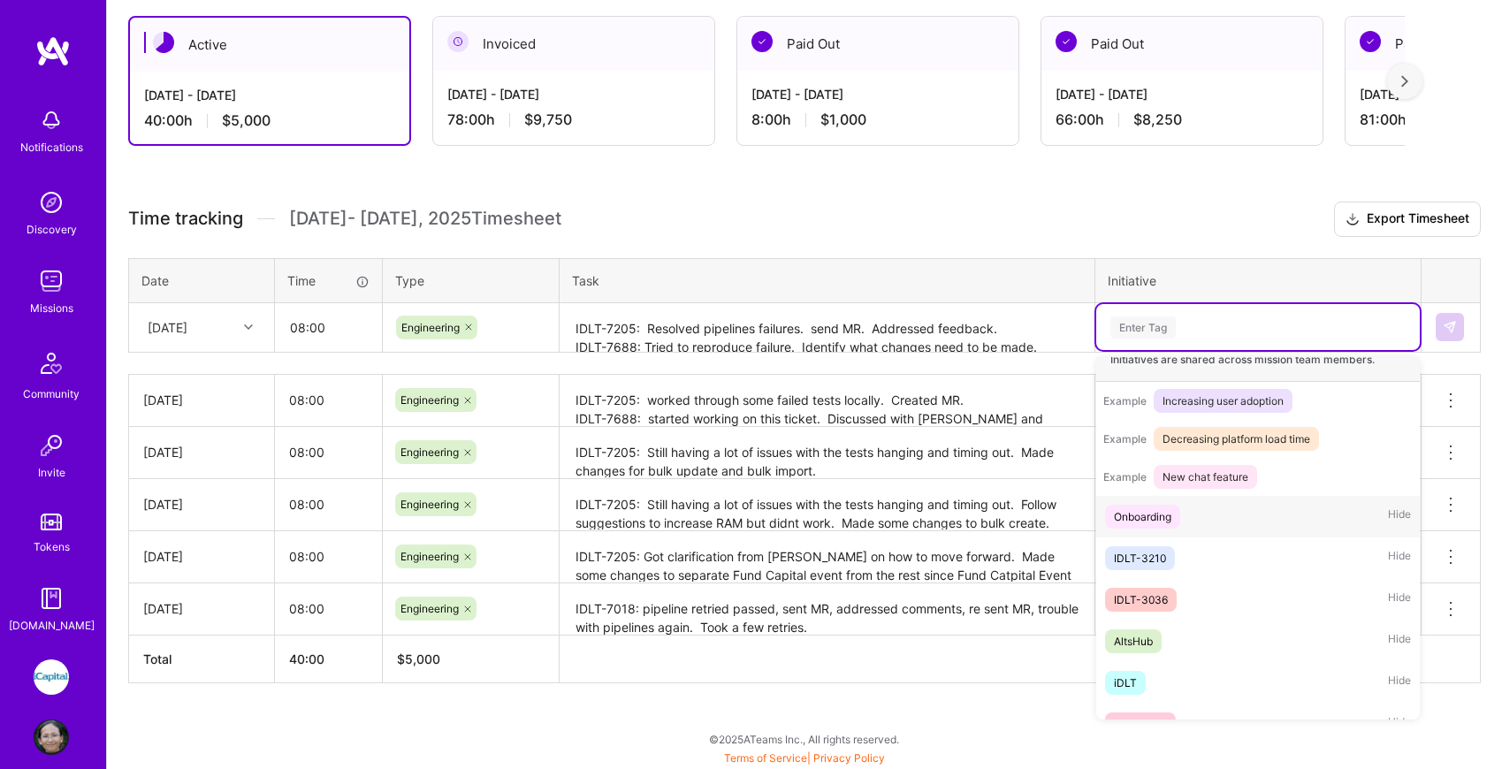
scroll to position [210, 0]
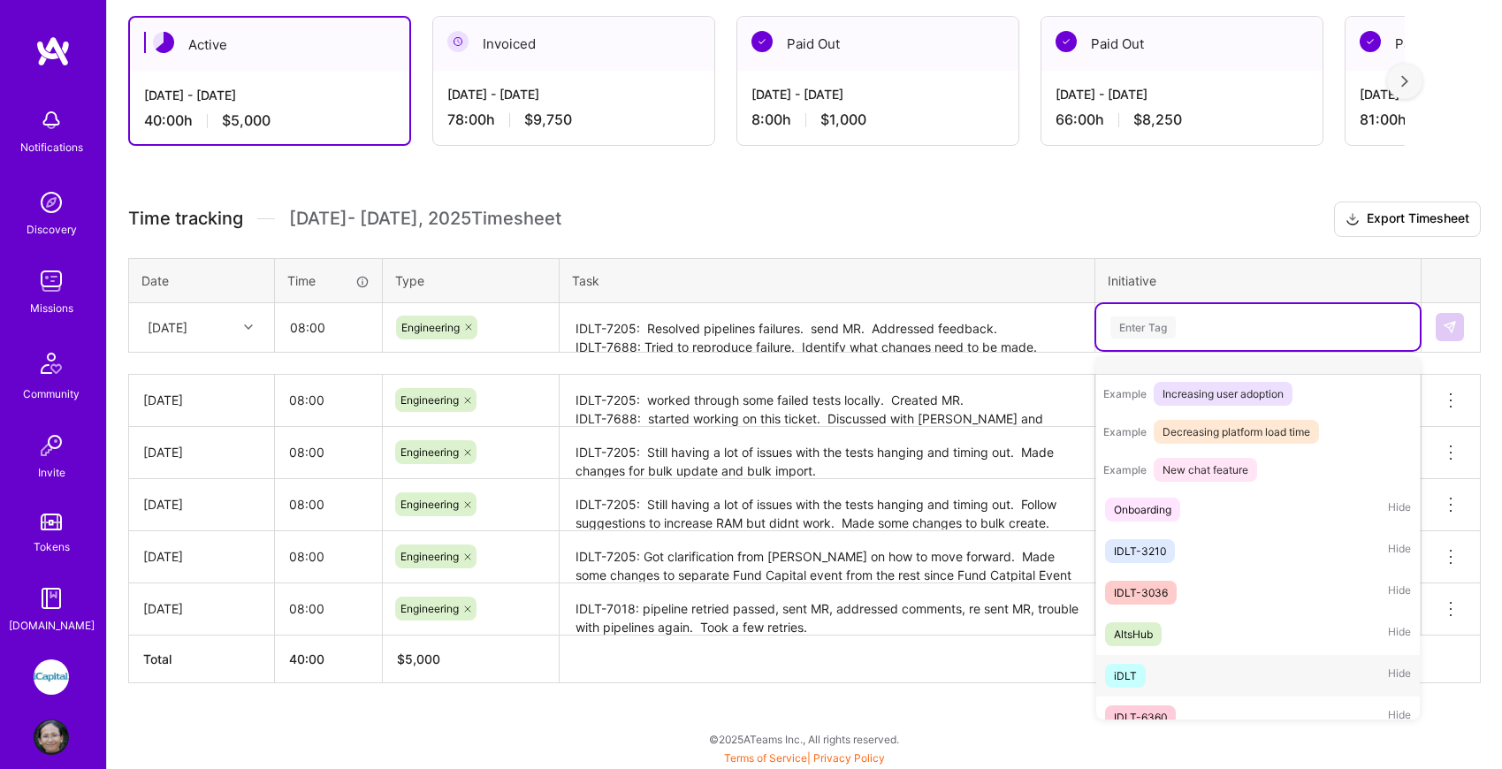
click at [1156, 668] on div "iDLT Hide" at bounding box center [1258, 676] width 324 height 42
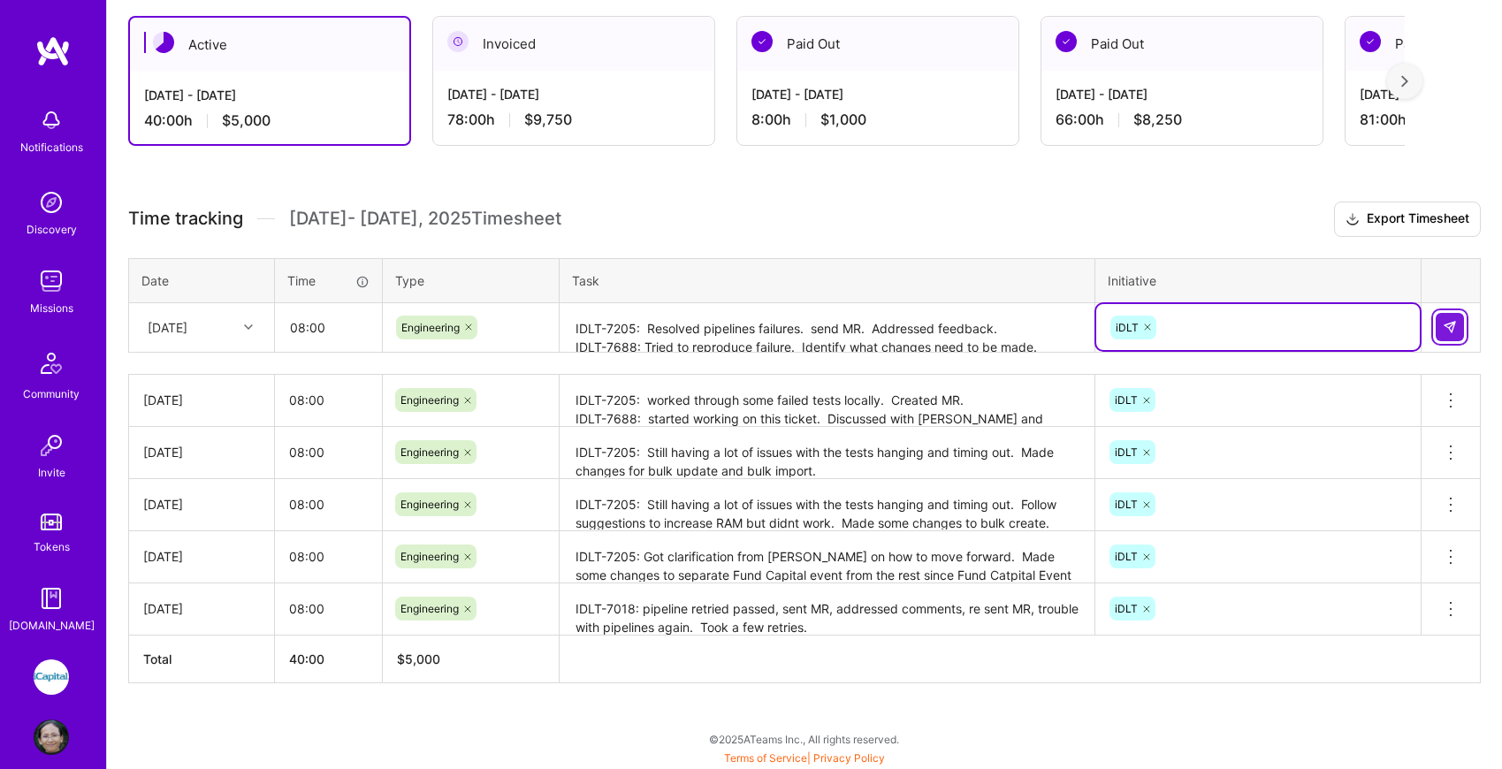
click at [1455, 332] on img at bounding box center [1450, 327] width 14 height 14
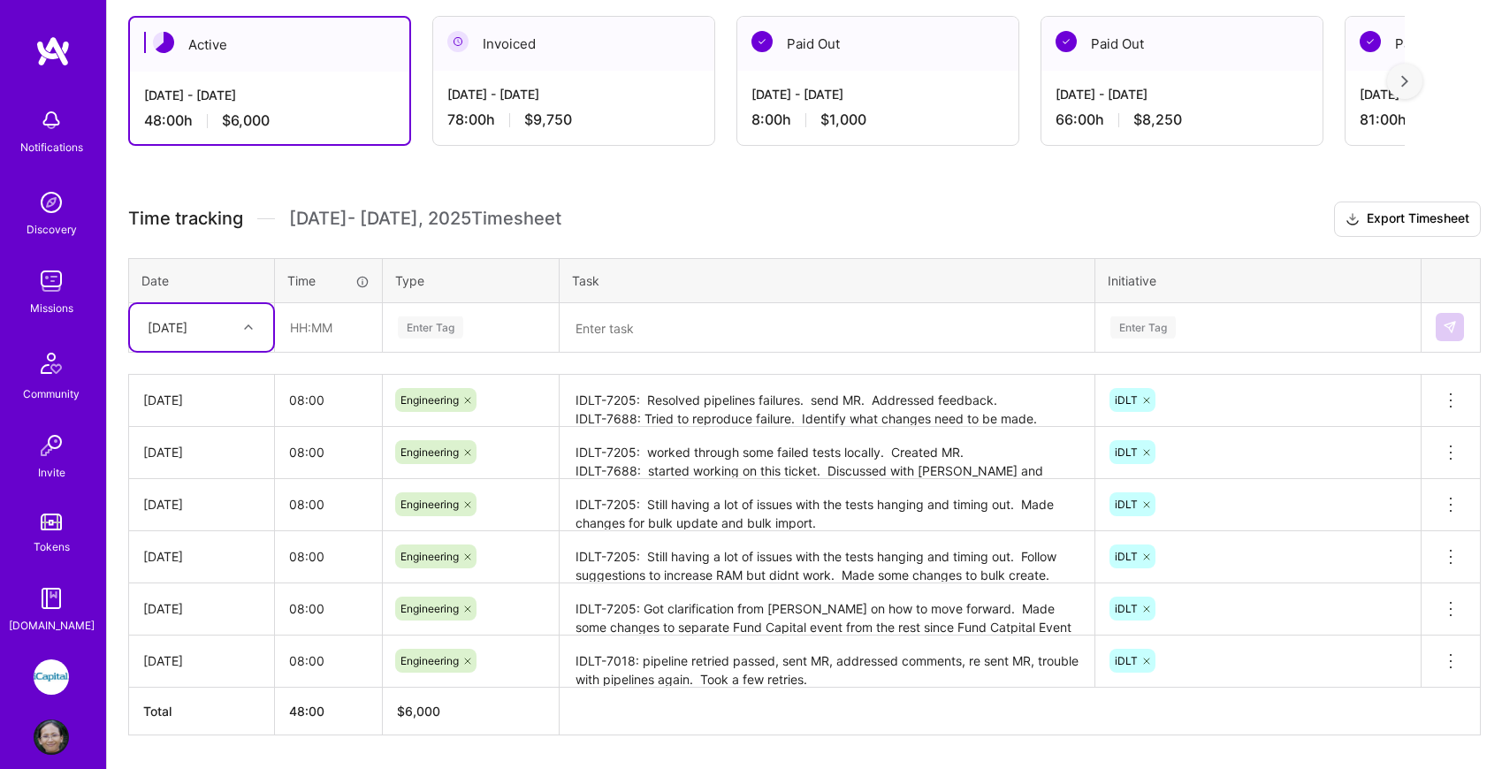
scroll to position [362, 0]
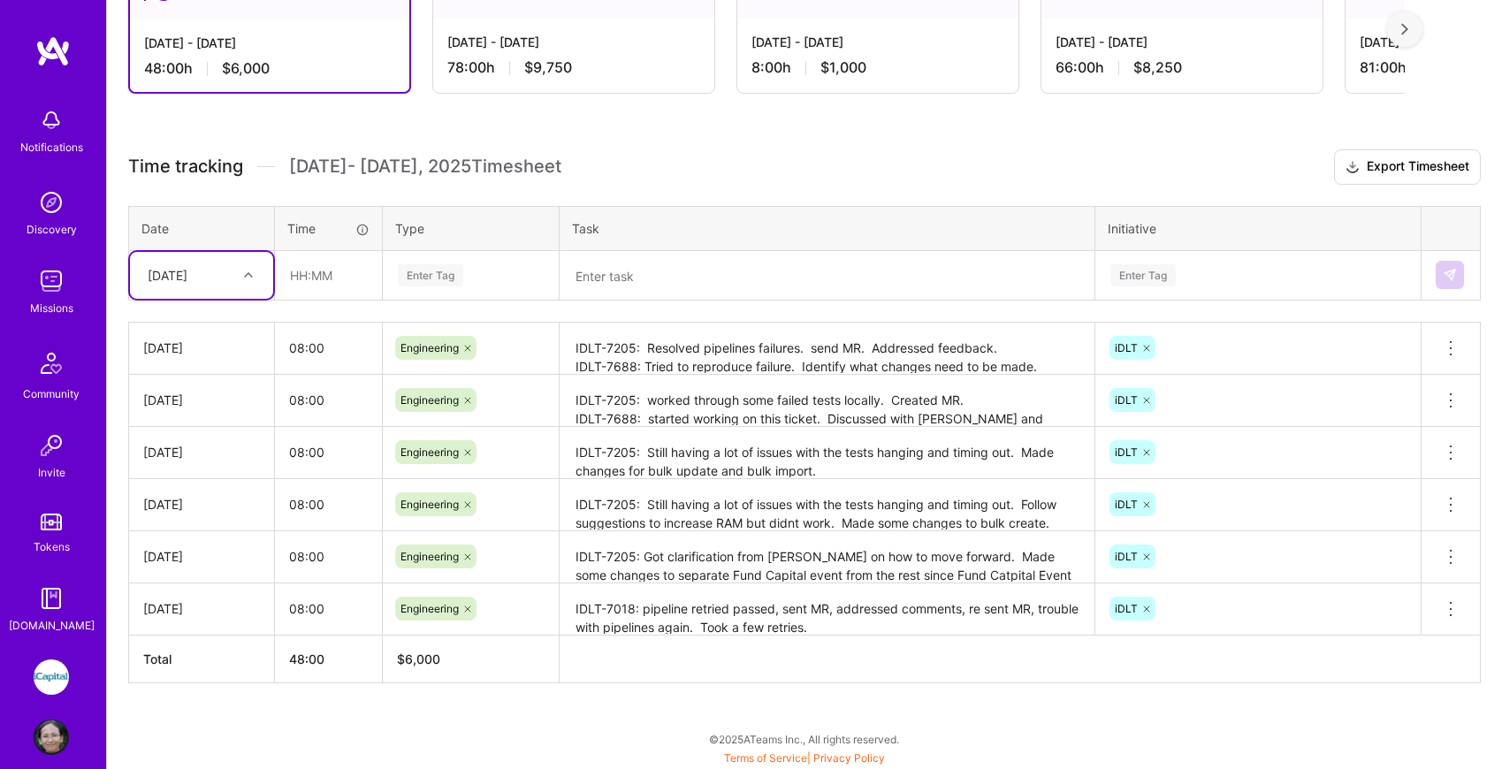
click at [248, 275] on icon at bounding box center [248, 275] width 9 height 9
click at [203, 519] on div "[DATE]" at bounding box center [201, 518] width 143 height 33
click at [306, 273] on input "text" at bounding box center [328, 275] width 105 height 47
type input "08:00"
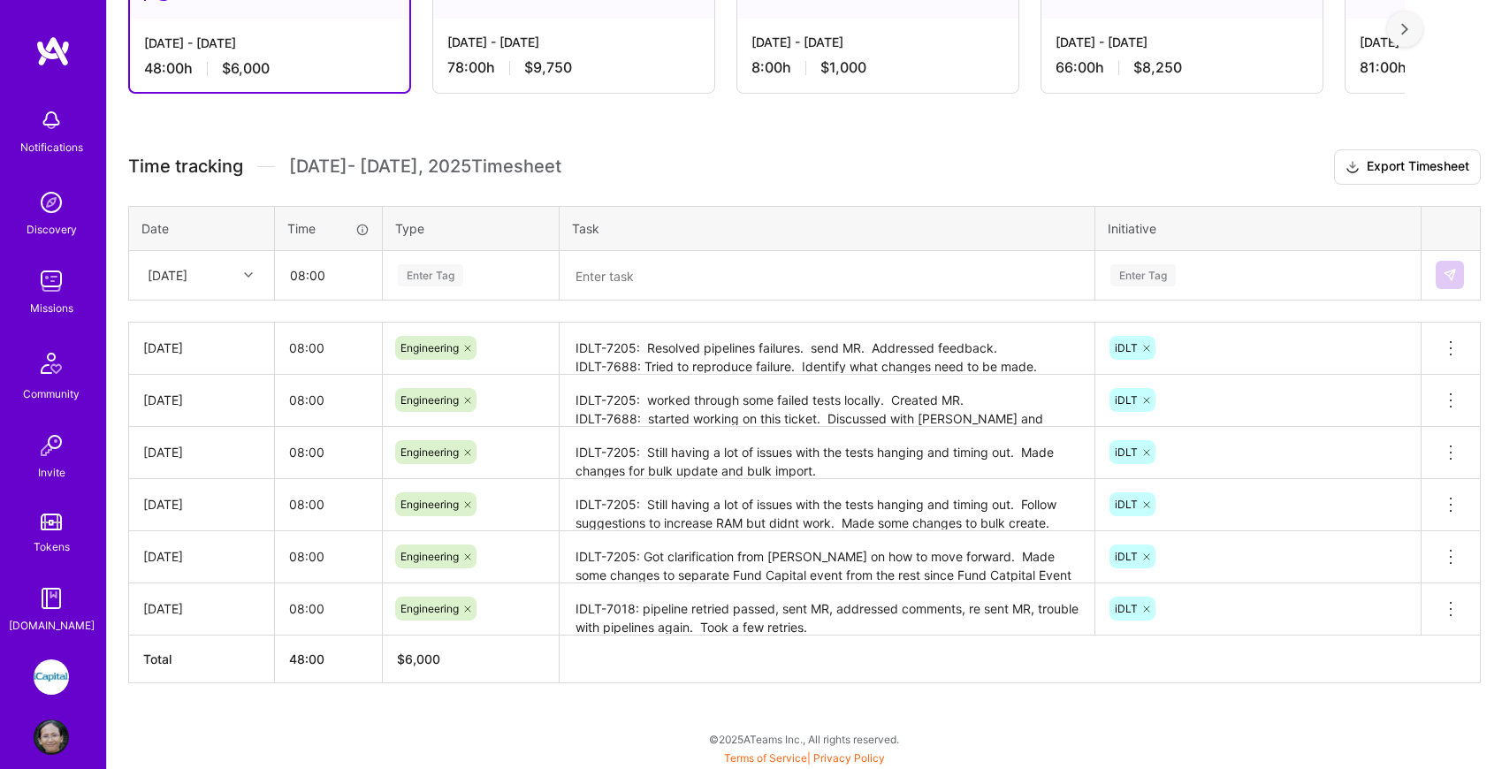
click at [437, 276] on div "Enter Tag" at bounding box center [430, 275] width 65 height 27
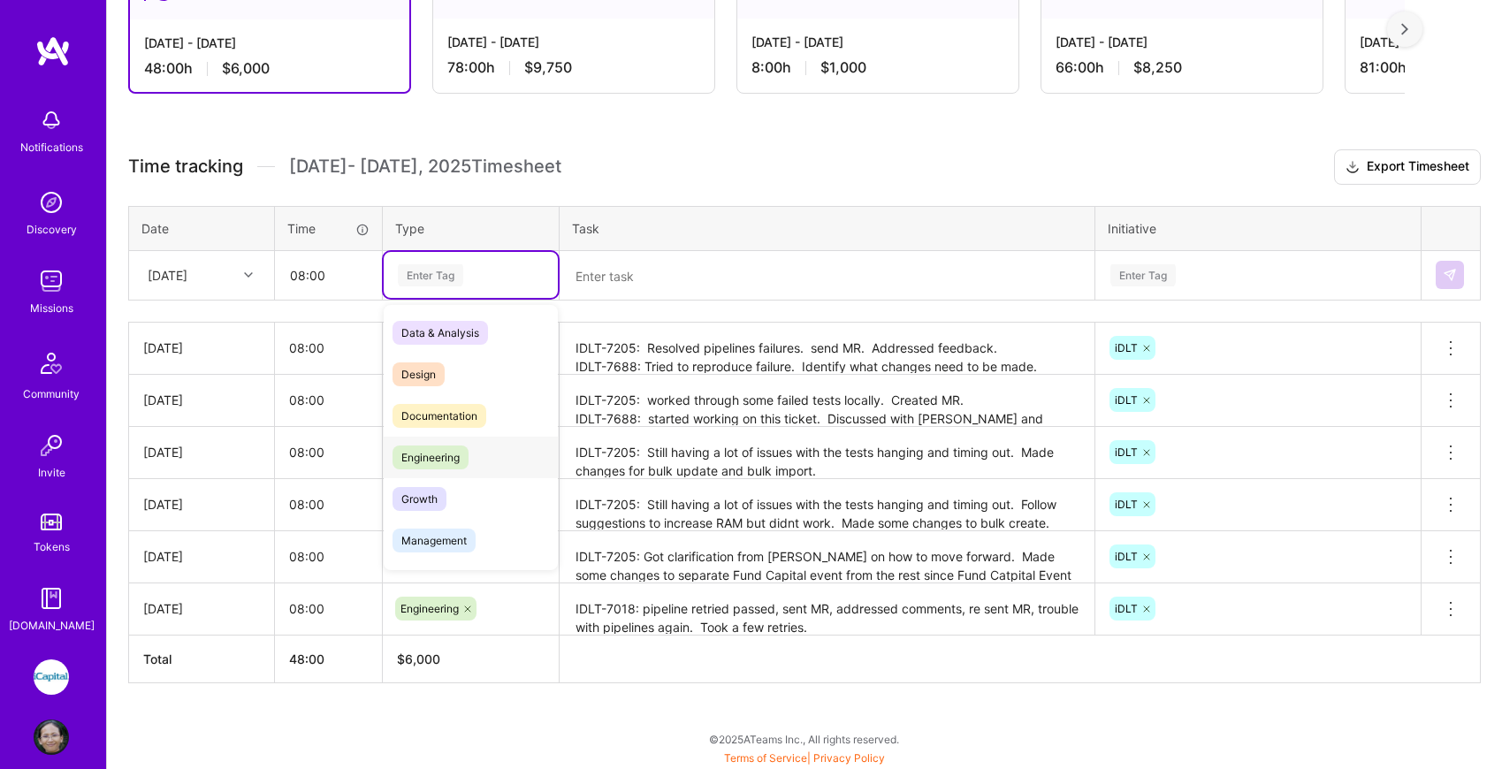
click at [447, 462] on span "Engineering" at bounding box center [431, 458] width 76 height 24
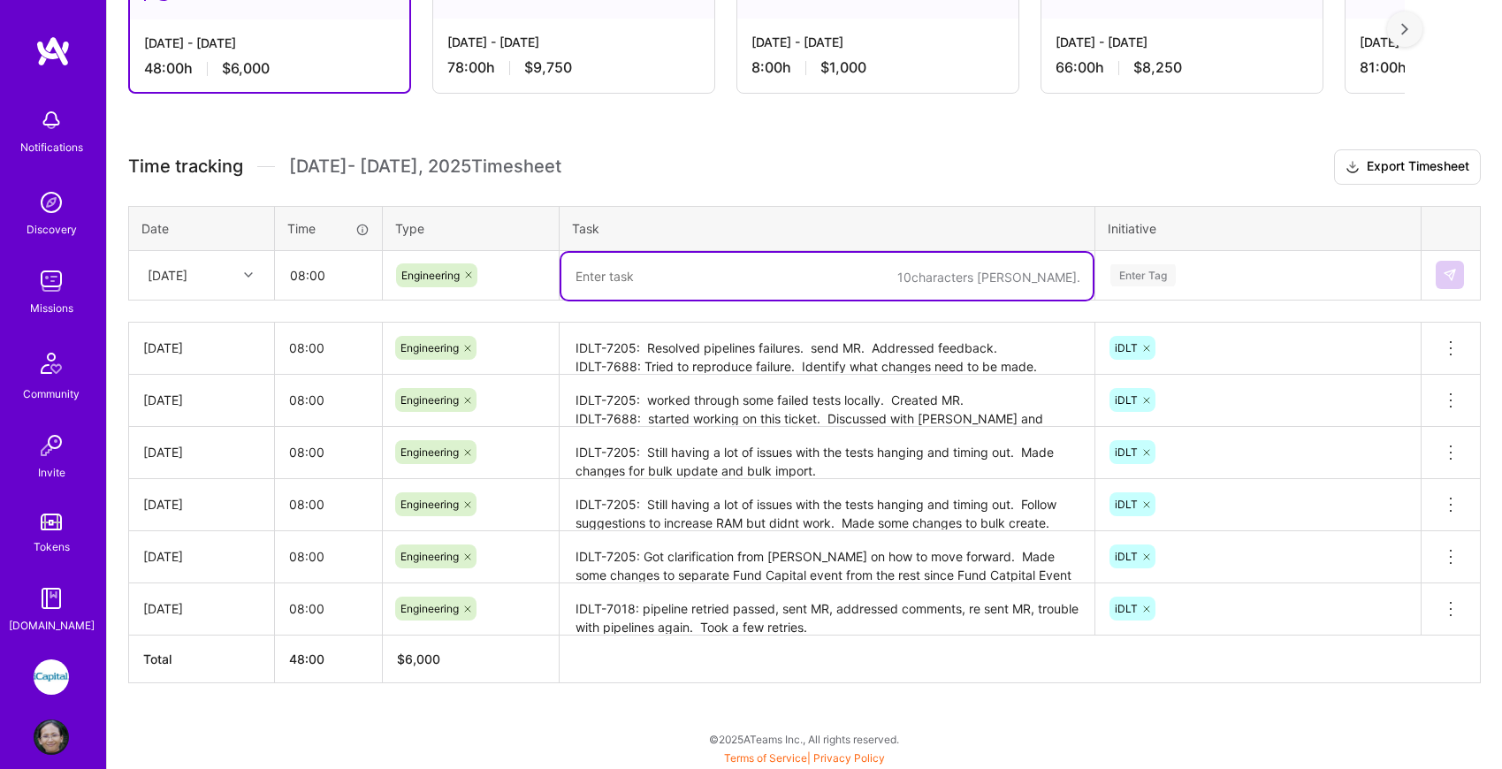
click at [635, 265] on textarea at bounding box center [826, 276] width 531 height 47
type textarea "I"
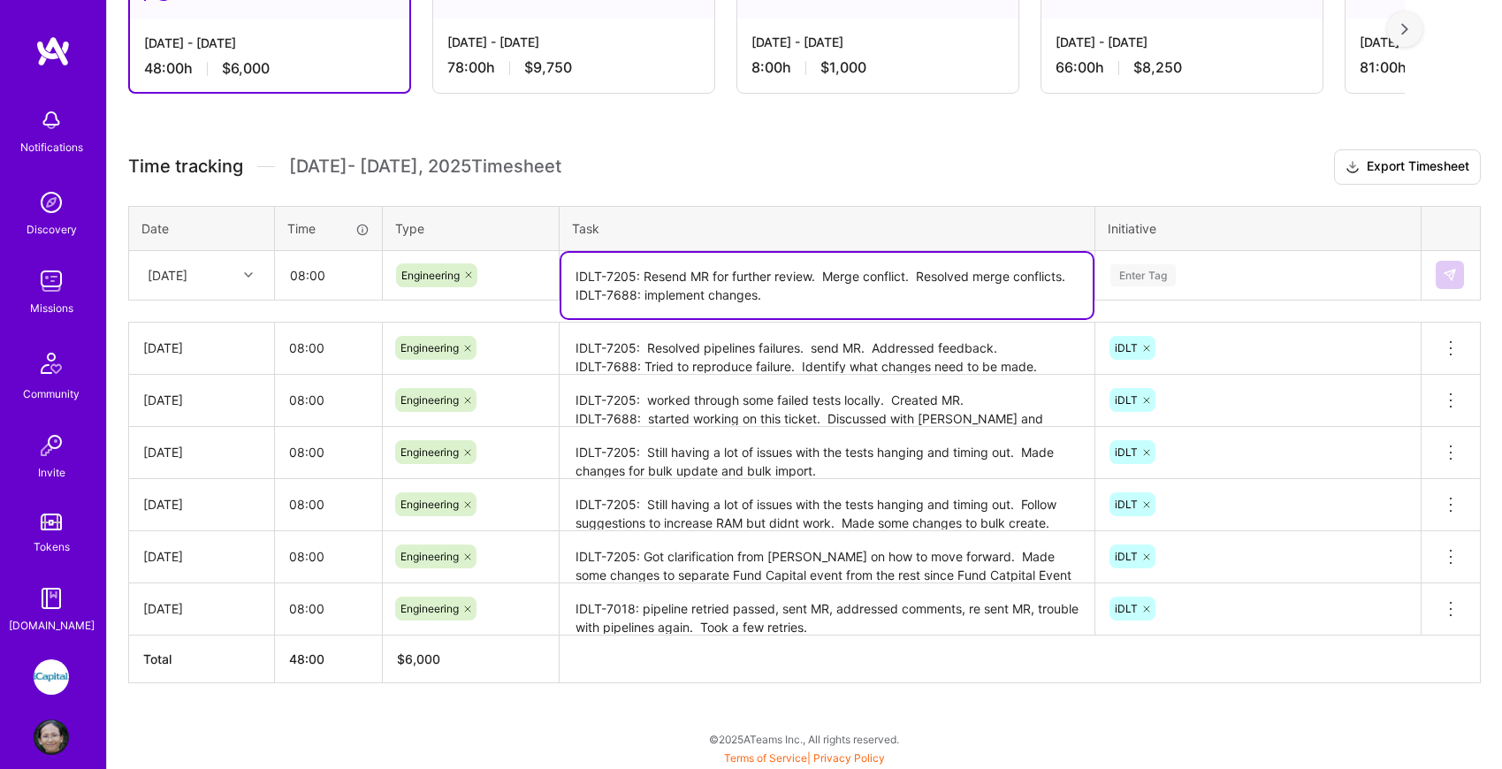
type textarea "IDLT-7205: Resend MR for further review. Merge conflict. Resolved merge conflic…"
click at [1182, 270] on div "Enter Tag" at bounding box center [1258, 275] width 299 height 22
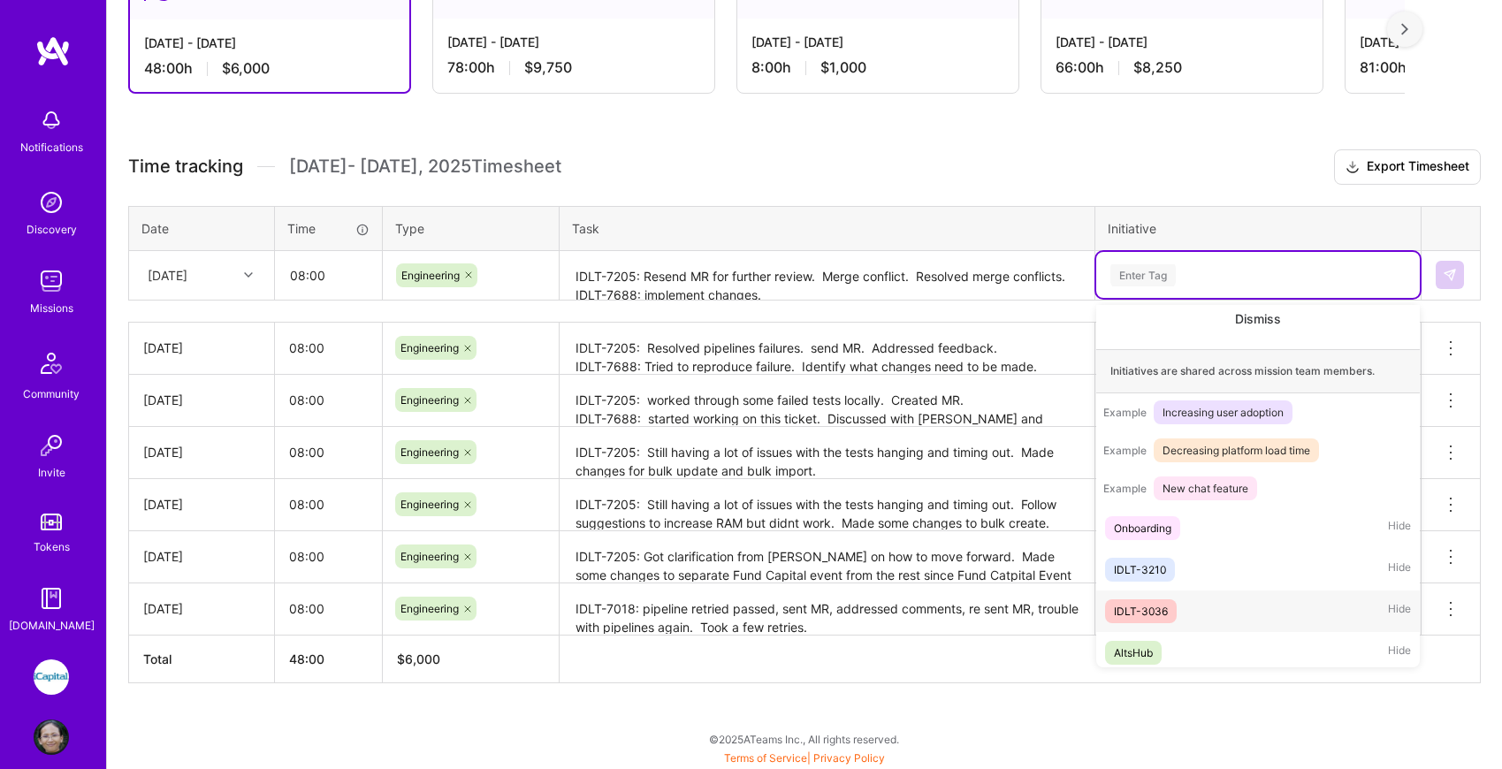
scroll to position [228, 0]
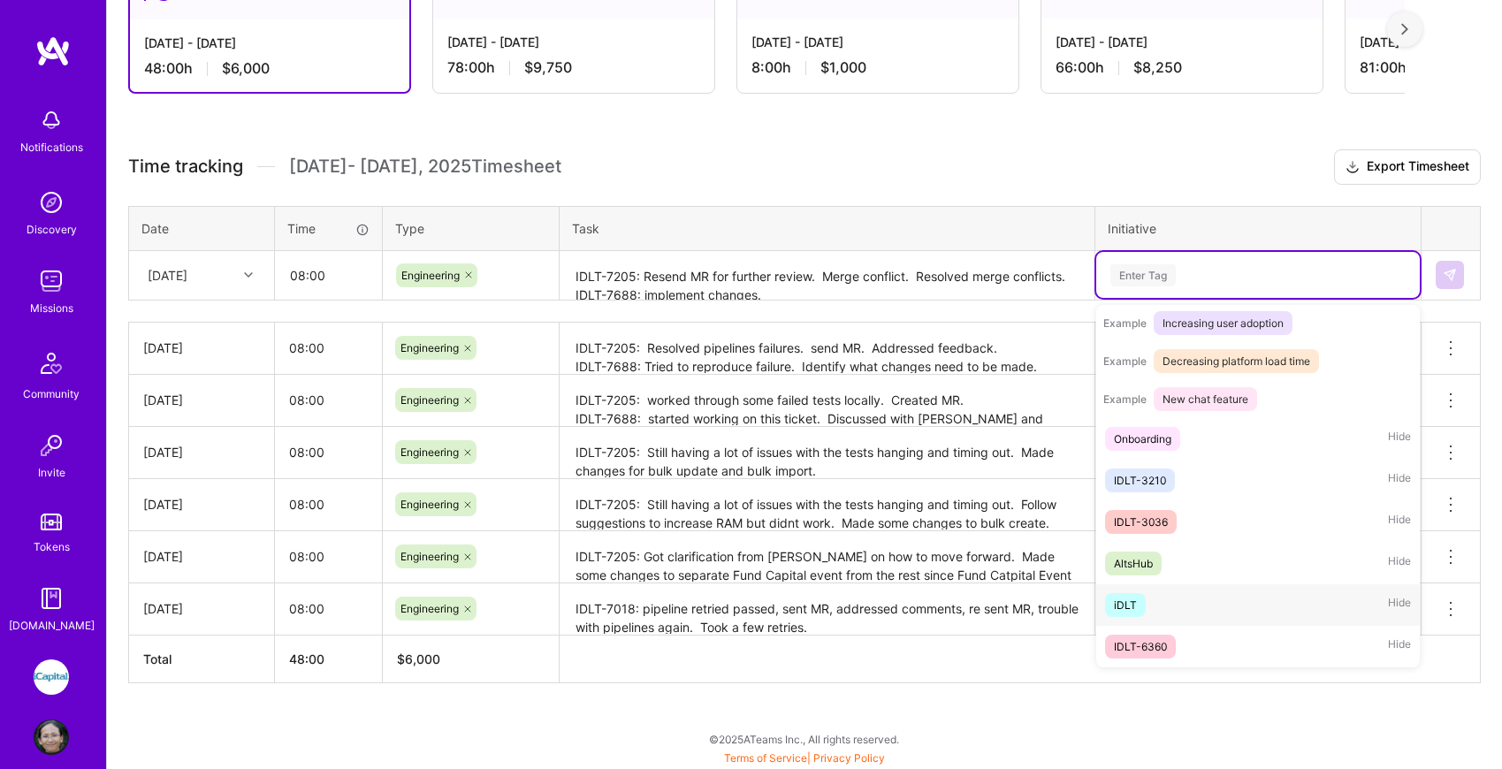
click at [1136, 607] on span "iDLT" at bounding box center [1125, 605] width 41 height 24
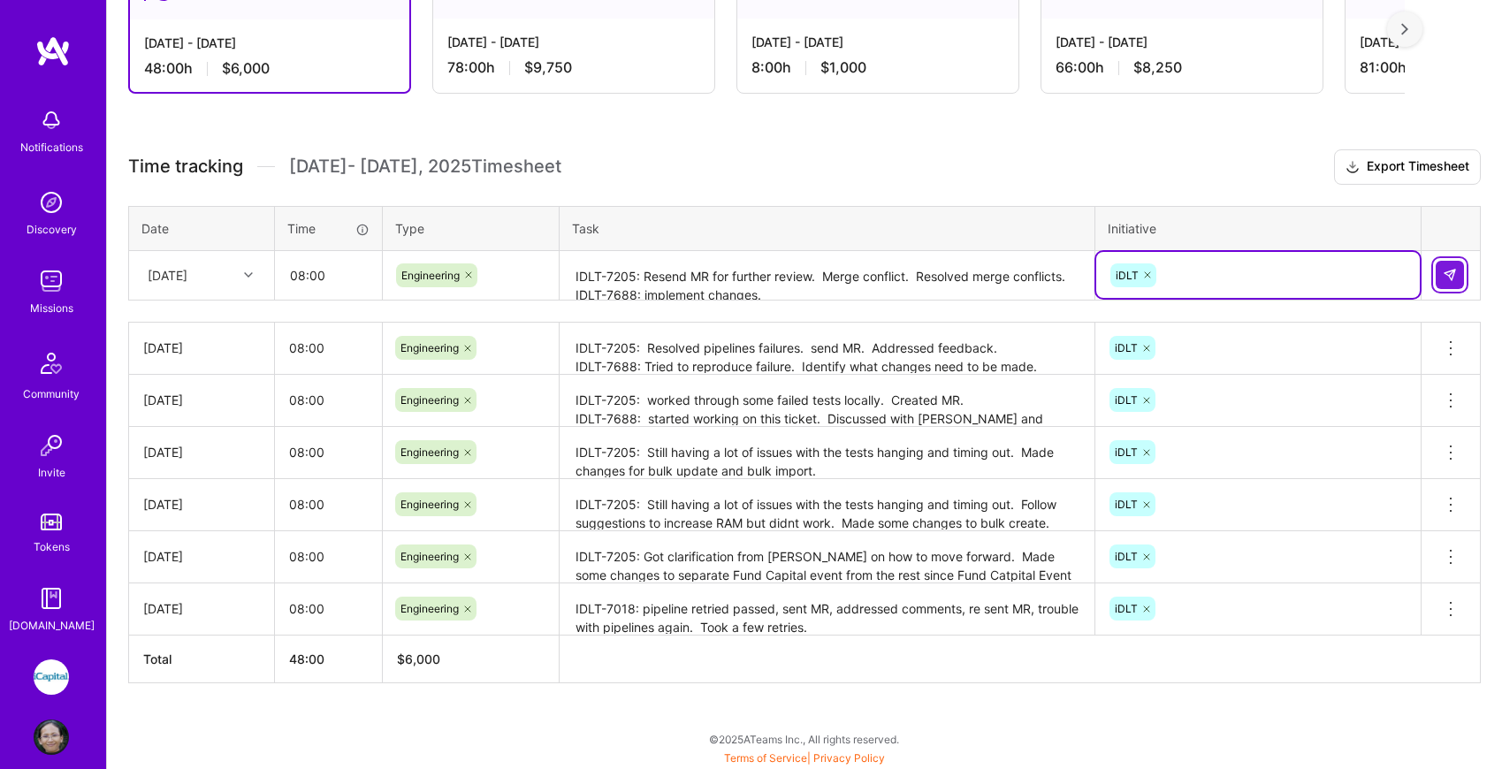
click at [1457, 279] on button at bounding box center [1450, 275] width 28 height 28
